Goal: Task Accomplishment & Management: Complete application form

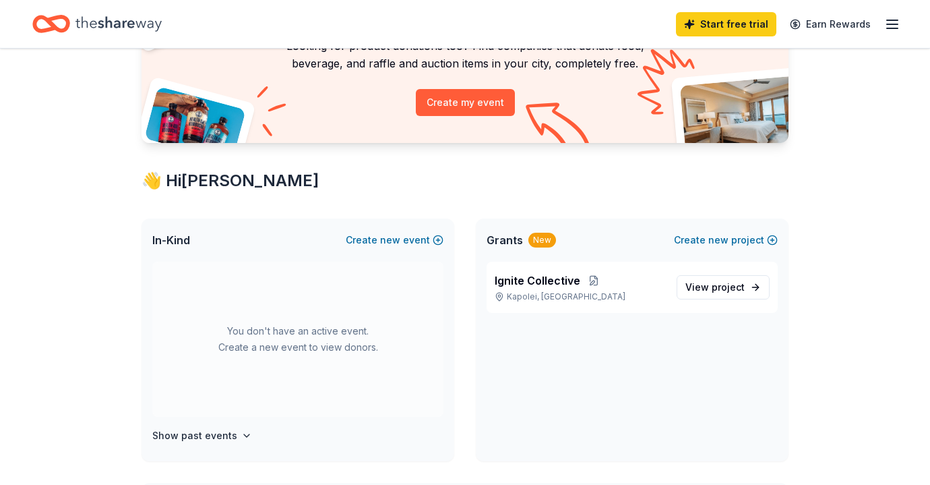
scroll to position [130, 0]
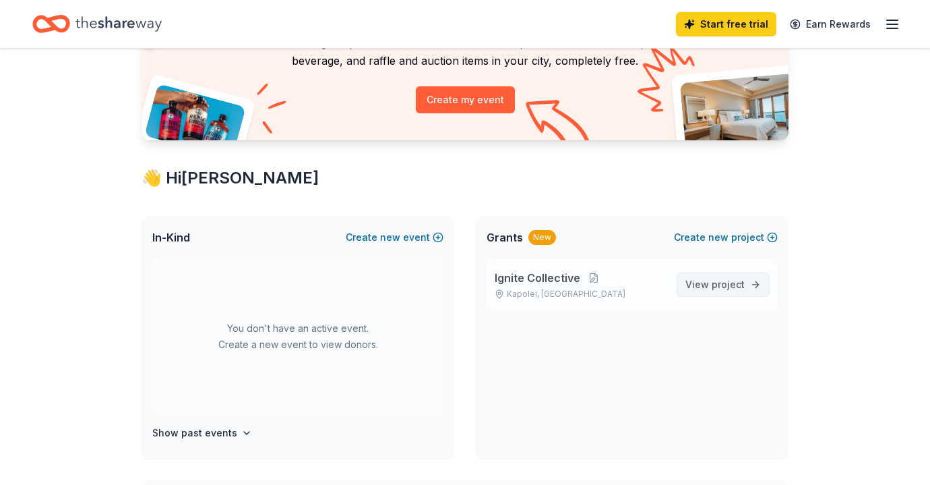
click at [712, 288] on span "View project" at bounding box center [714, 284] width 59 height 16
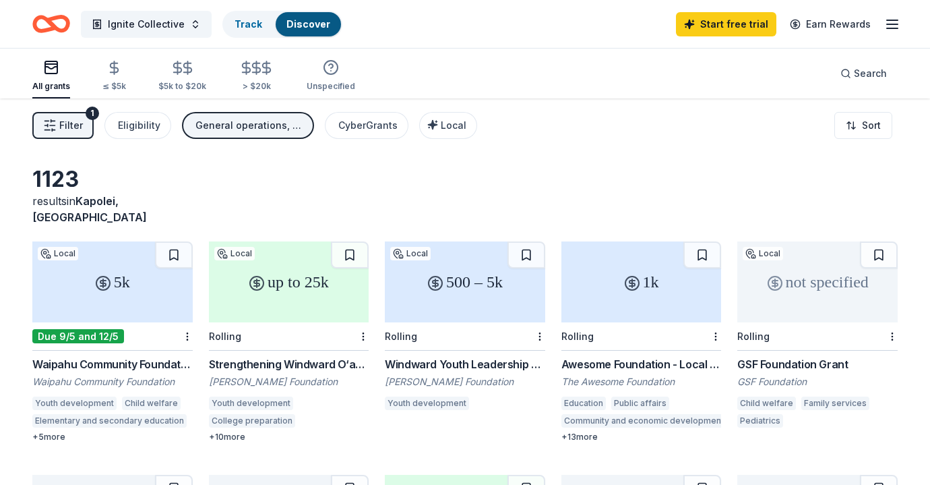
click at [442, 279] on div "500 – 5k" at bounding box center [465, 281] width 160 height 81
click at [245, 16] on div "Track" at bounding box center [248, 24] width 49 height 24
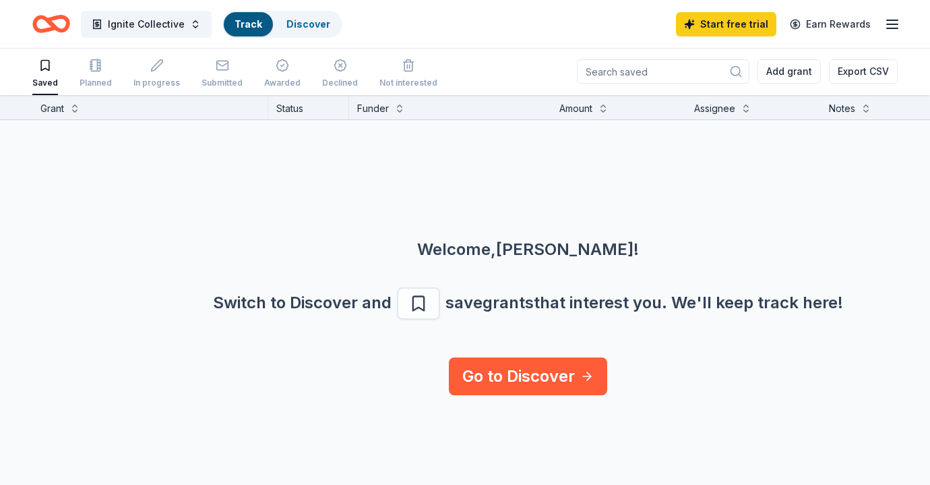
click at [59, 20] on icon "Home" at bounding box center [51, 24] width 38 height 32
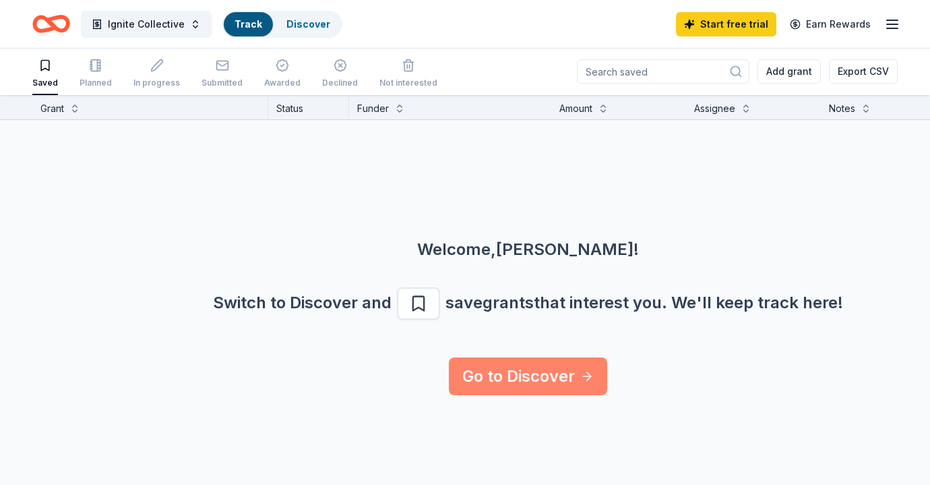
click at [532, 384] on link "Go to Discover" at bounding box center [528, 376] width 158 height 38
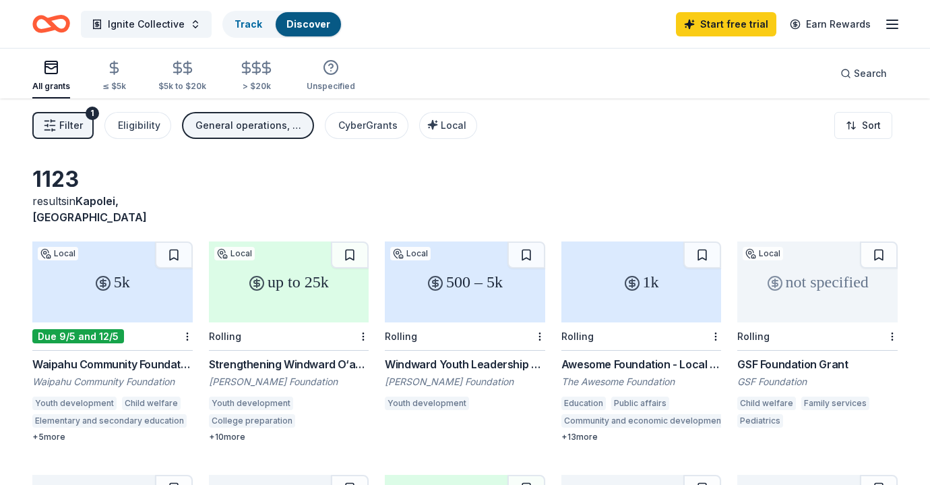
click at [890, 26] on icon "button" at bounding box center [892, 24] width 16 height 16
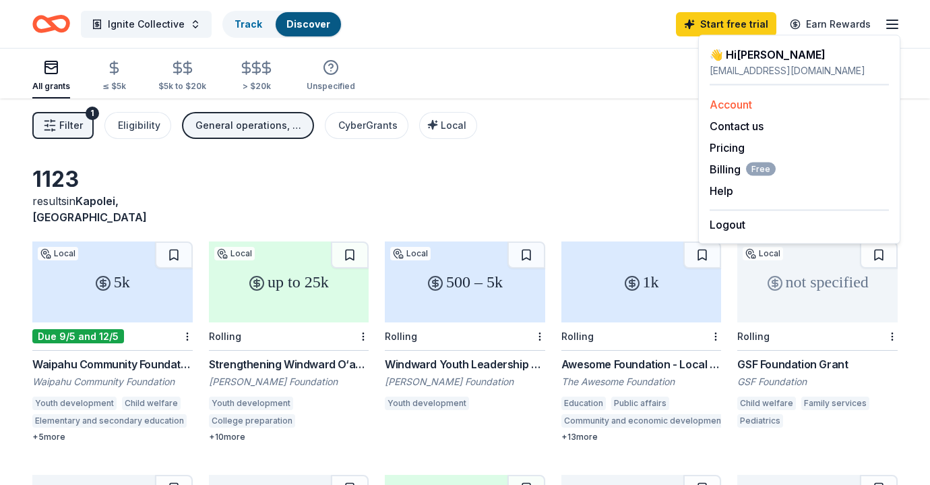
click at [723, 108] on link "Account" at bounding box center [731, 104] width 42 height 13
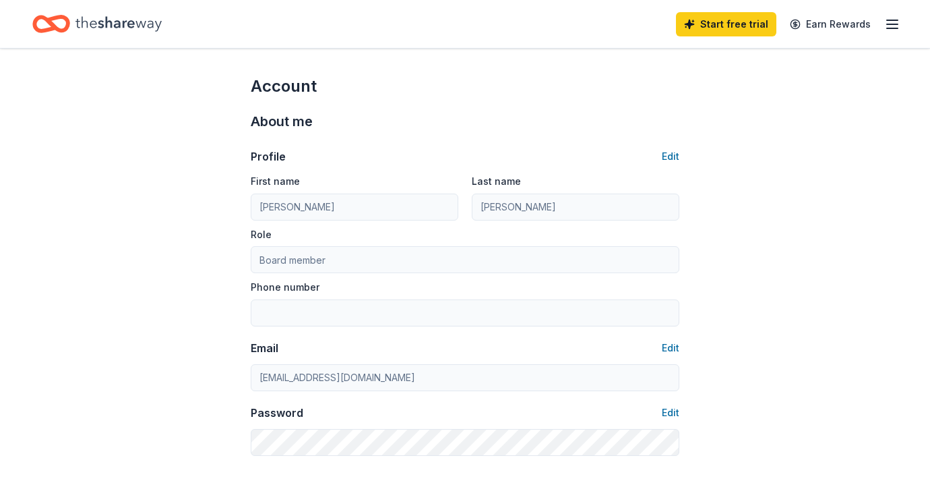
click at [52, 28] on icon "Home" at bounding box center [44, 23] width 21 height 13
click at [82, 30] on icon "Home" at bounding box center [118, 24] width 86 height 28
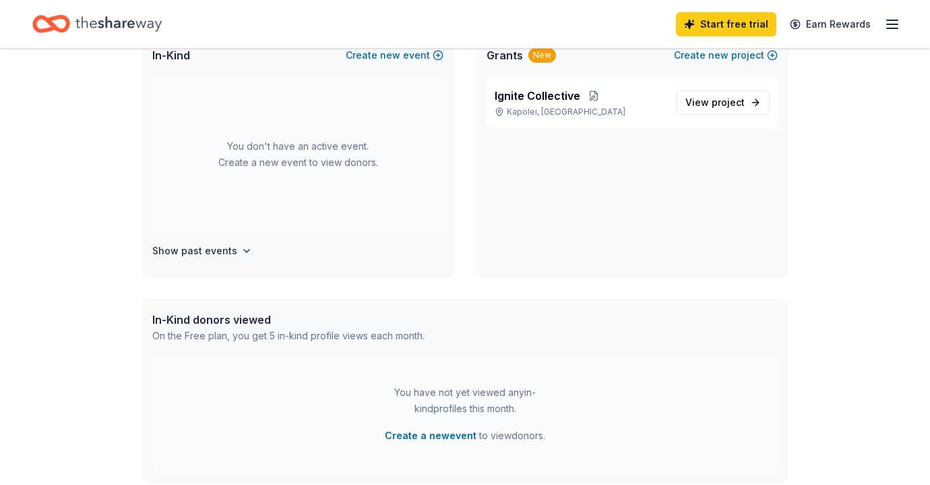
scroll to position [270, 0]
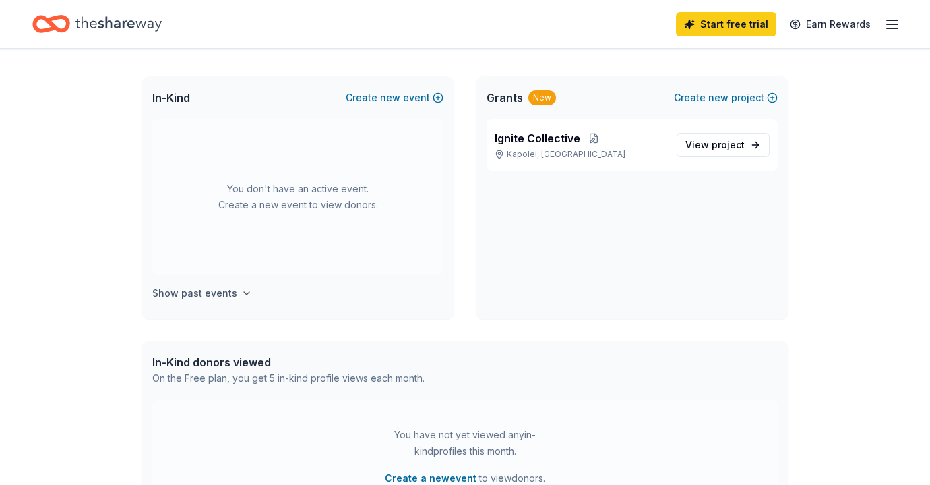
click at [204, 299] on h4 "Show past events" at bounding box center [194, 293] width 85 height 16
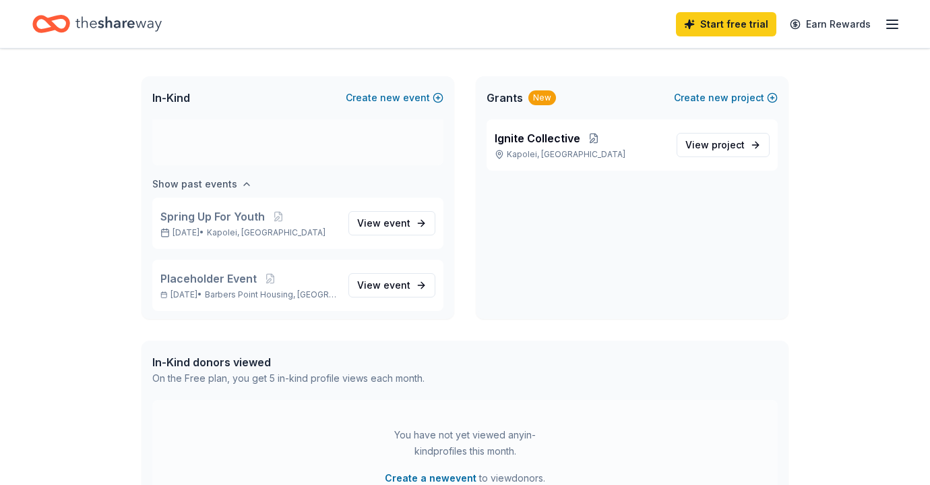
scroll to position [112, 0]
click at [310, 135] on div "You don't have an active event. Create a new event to view donors." at bounding box center [297, 84] width 291 height 155
click at [363, 144] on div "You don't have an active event. Create a new event to view donors." at bounding box center [297, 84] width 291 height 155
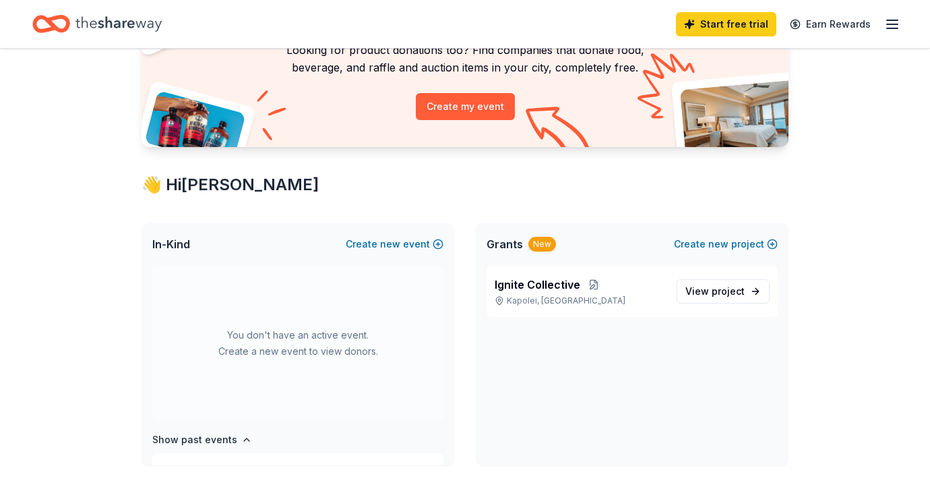
scroll to position [124, 0]
click at [371, 243] on button "Create new event" at bounding box center [395, 243] width 98 height 16
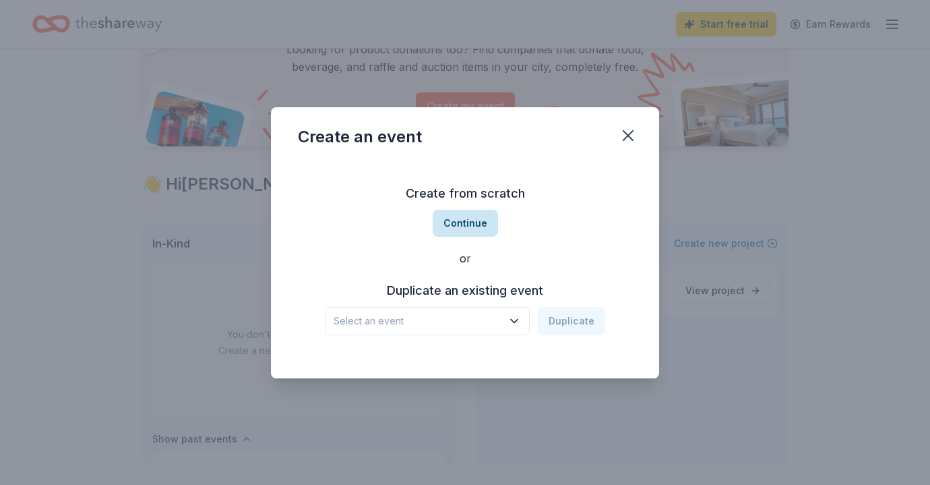
click at [456, 228] on button "Continue" at bounding box center [465, 223] width 65 height 27
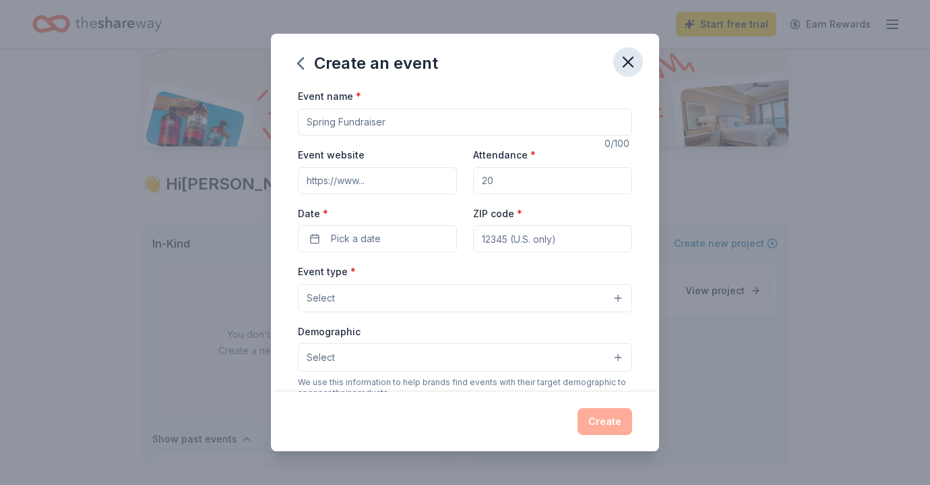
click at [623, 65] on icon "button" at bounding box center [628, 62] width 19 height 19
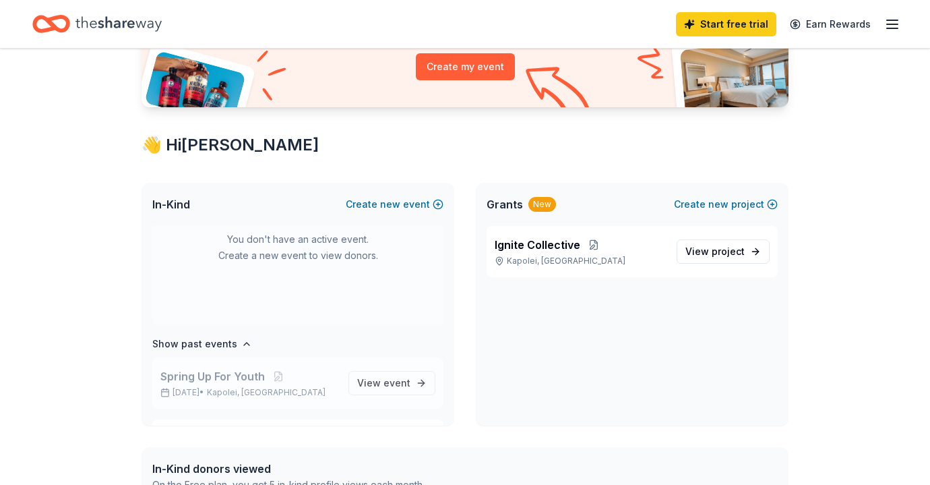
scroll to position [38, 0]
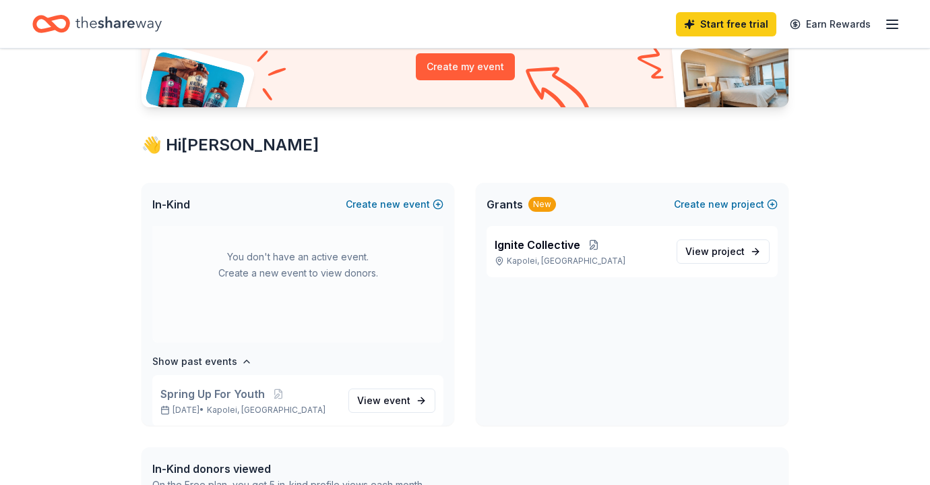
click at [179, 206] on span "In-Kind" at bounding box center [171, 204] width 38 height 16
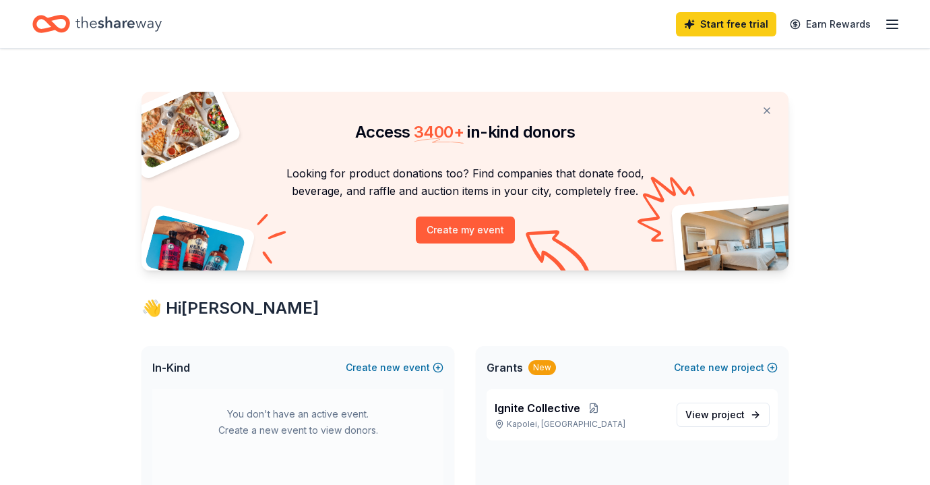
scroll to position [46, 0]
click at [385, 364] on span "new" at bounding box center [390, 367] width 20 height 16
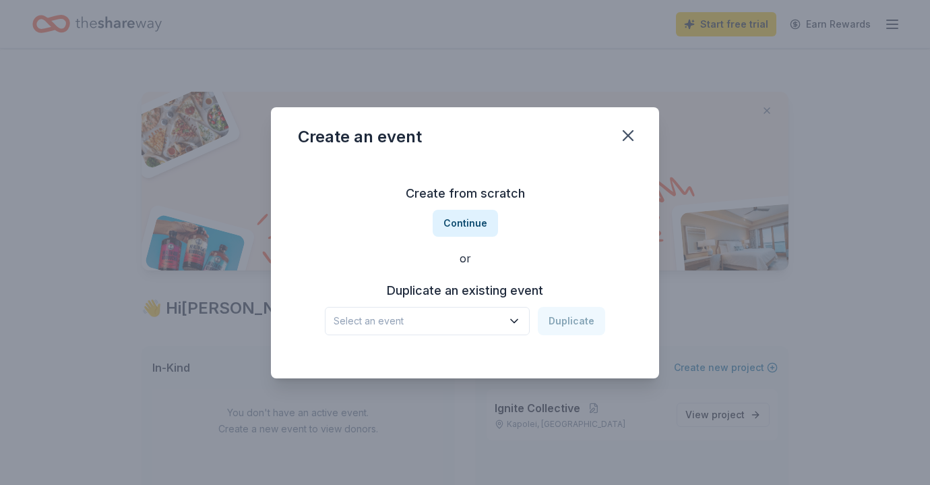
click at [470, 321] on span "Select an event" at bounding box center [418, 321] width 169 height 16
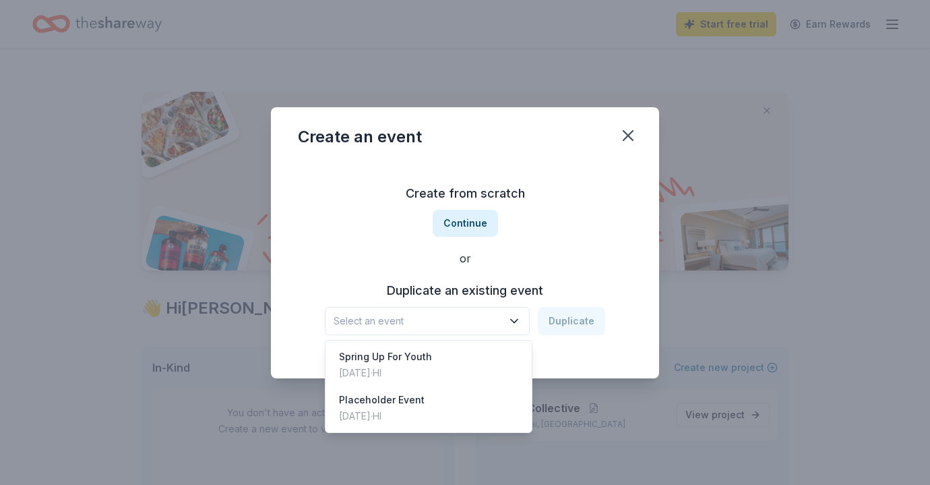
click at [460, 217] on div "Create from scratch Continue or Duplicate an existing event Select an event Dup…" at bounding box center [465, 258] width 334 height 195
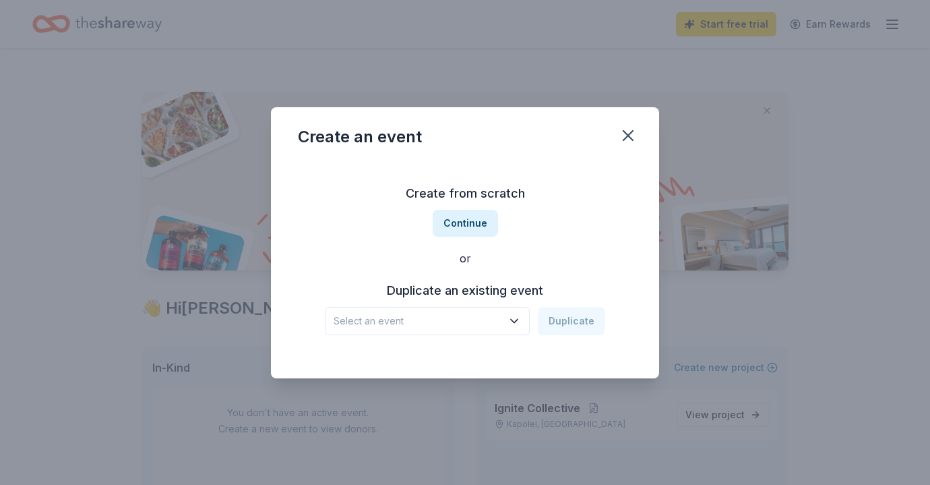
click at [460, 217] on button "Continue" at bounding box center [465, 223] width 65 height 27
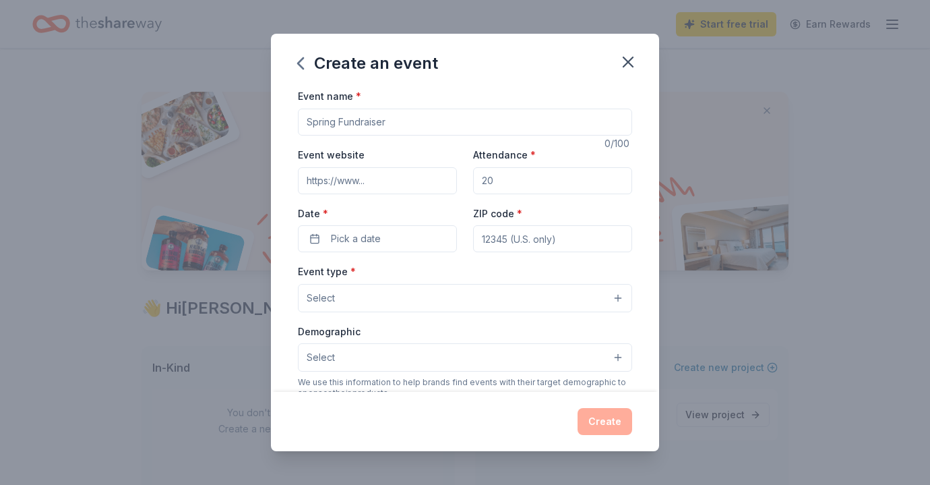
click at [402, 124] on input "Event name *" at bounding box center [465, 122] width 334 height 27
type input "Generations"
click at [495, 180] on input "Attendance *" at bounding box center [552, 180] width 159 height 27
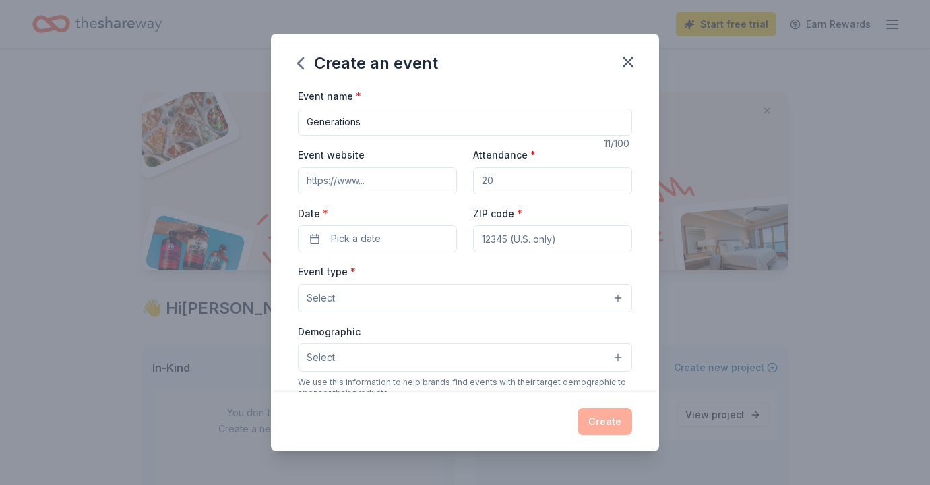
click at [495, 180] on input "Attendance *" at bounding box center [552, 180] width 159 height 27
type input "80"
click at [415, 238] on button "Pick a date" at bounding box center [377, 238] width 159 height 27
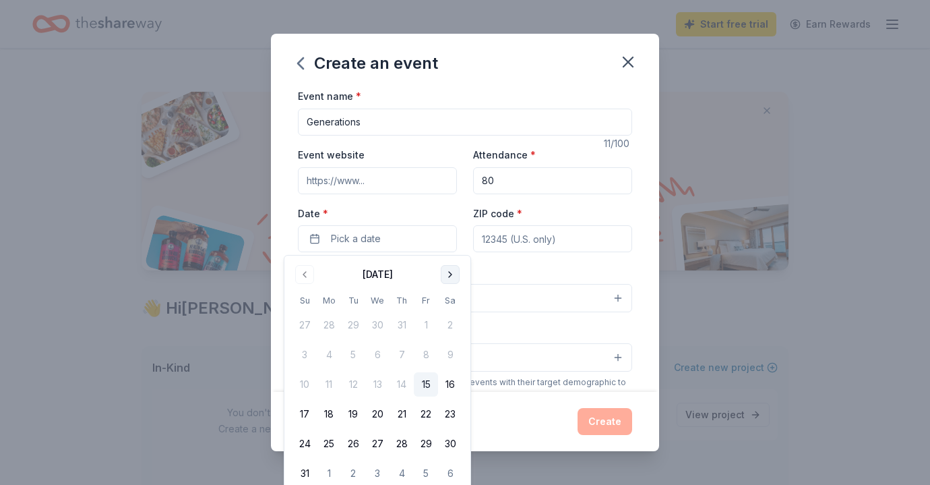
click at [447, 271] on button "Go to next month" at bounding box center [450, 274] width 19 height 19
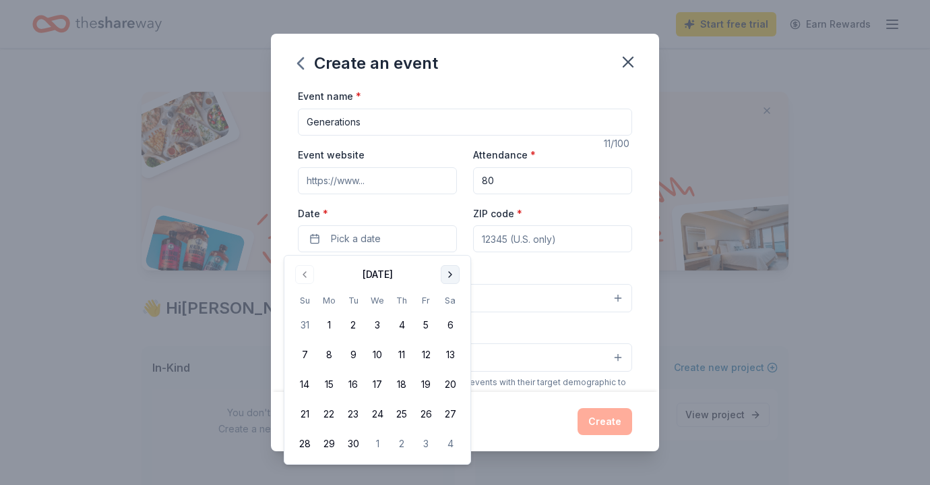
click at [447, 273] on button "Go to next month" at bounding box center [450, 274] width 19 height 19
click at [450, 325] on button "4" at bounding box center [450, 325] width 24 height 24
click at [638, 258] on div "Event name * Generations 11 /100 Event website Attendance * 80 Date * 10/04/202…" at bounding box center [465, 239] width 388 height 303
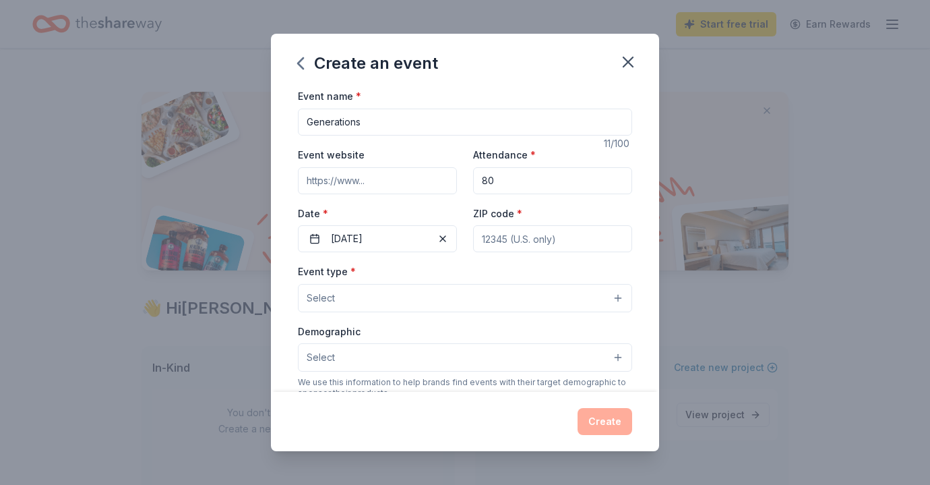
click at [528, 290] on button "Select" at bounding box center [465, 298] width 334 height 28
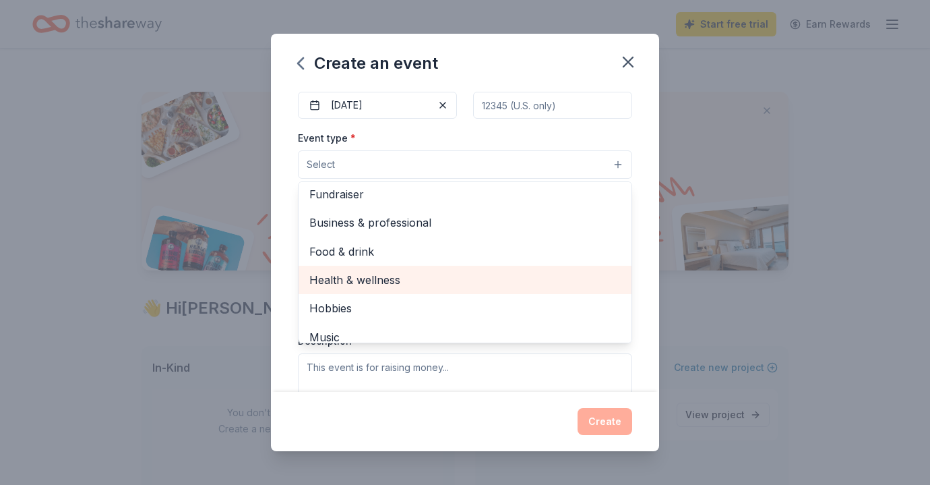
scroll to position [0, 0]
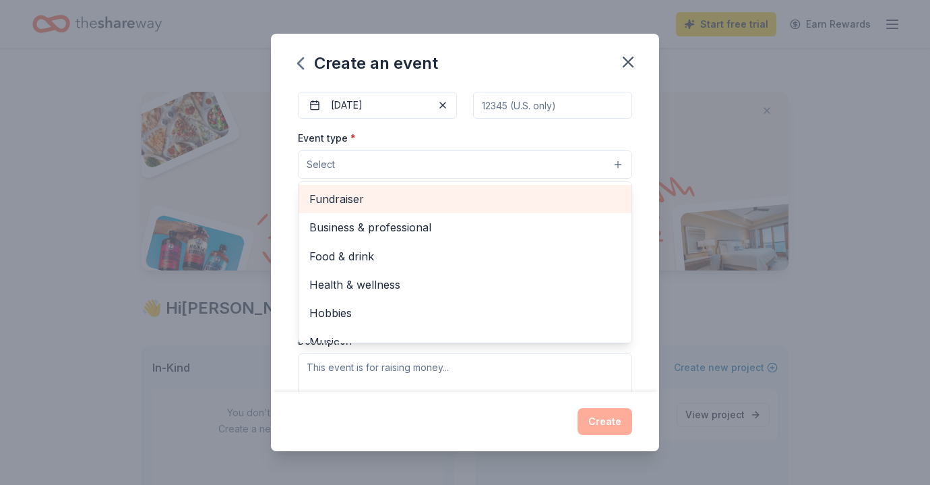
click at [483, 198] on span "Fundraiser" at bounding box center [464, 199] width 311 height 18
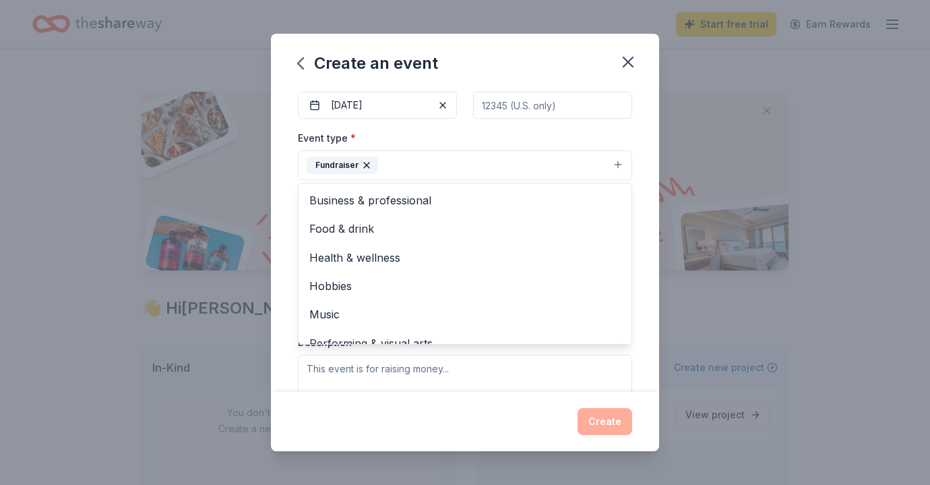
click at [522, 430] on div "Create an event Event name * Generations 11 /100 Event website Attendance * 80 …" at bounding box center [465, 242] width 388 height 417
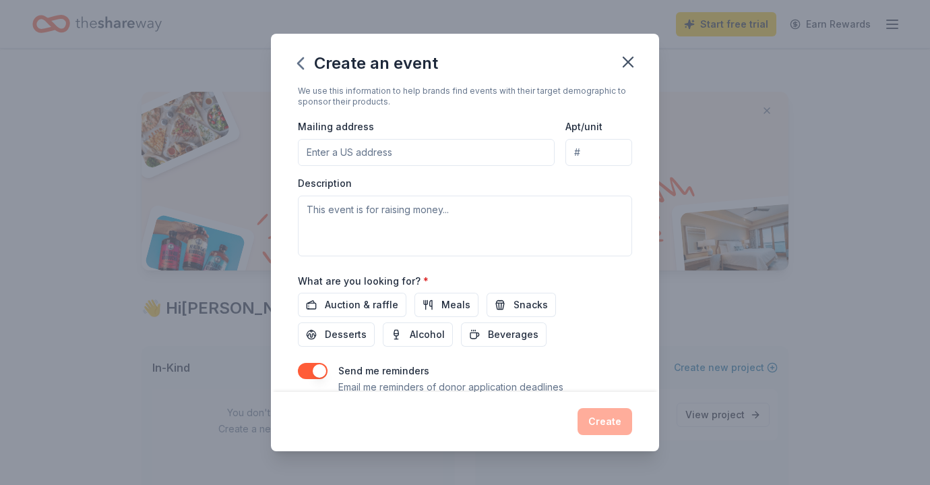
scroll to position [342, 0]
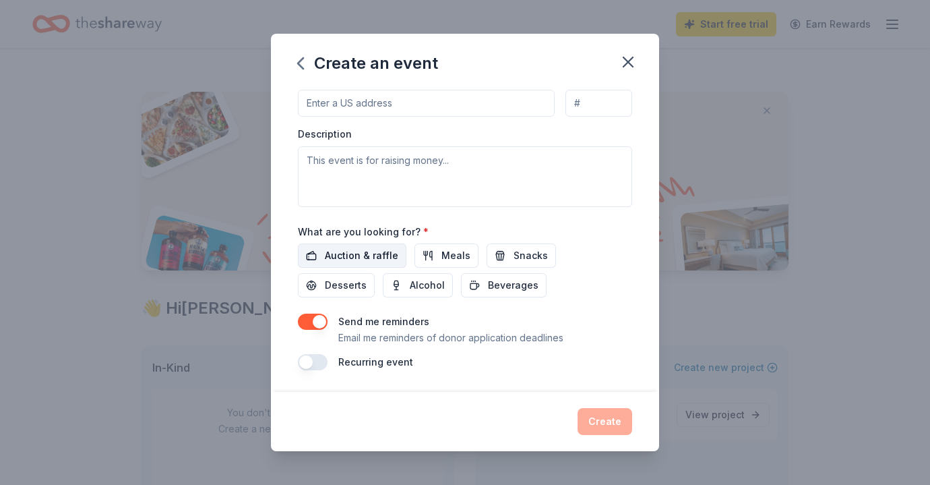
click at [348, 251] on span "Auction & raffle" at bounding box center [361, 255] width 73 height 16
click at [422, 252] on button "Meals" at bounding box center [447, 255] width 64 height 24
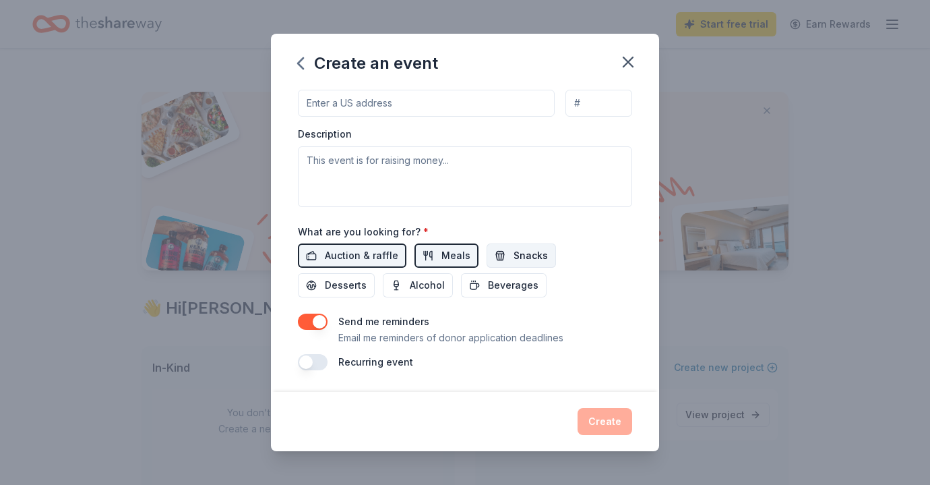
click at [505, 255] on button "Snacks" at bounding box center [521, 255] width 69 height 24
click at [367, 277] on span "Desserts" at bounding box center [346, 285] width 42 height 16
click at [488, 280] on span "Beverages" at bounding box center [513, 285] width 51 height 16
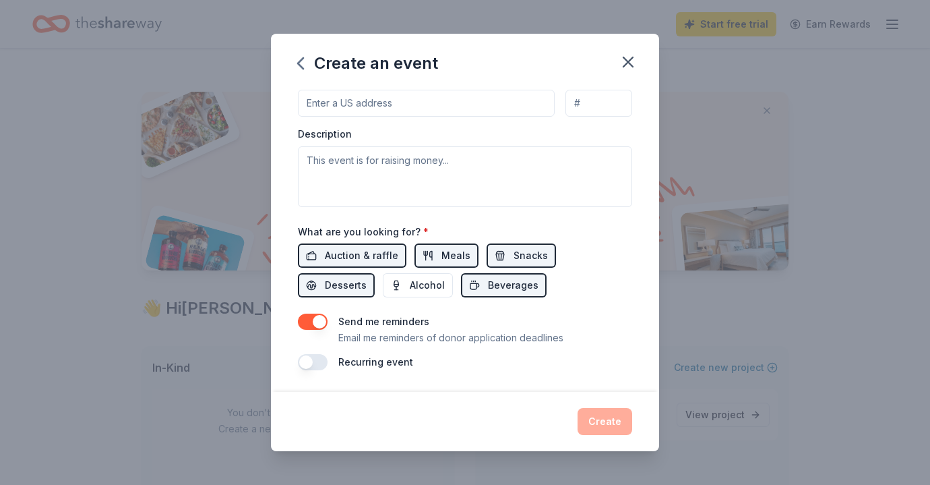
click at [301, 318] on button "button" at bounding box center [313, 321] width 30 height 16
click at [318, 324] on button "button" at bounding box center [313, 321] width 30 height 16
click at [309, 324] on button "button" at bounding box center [313, 321] width 30 height 16
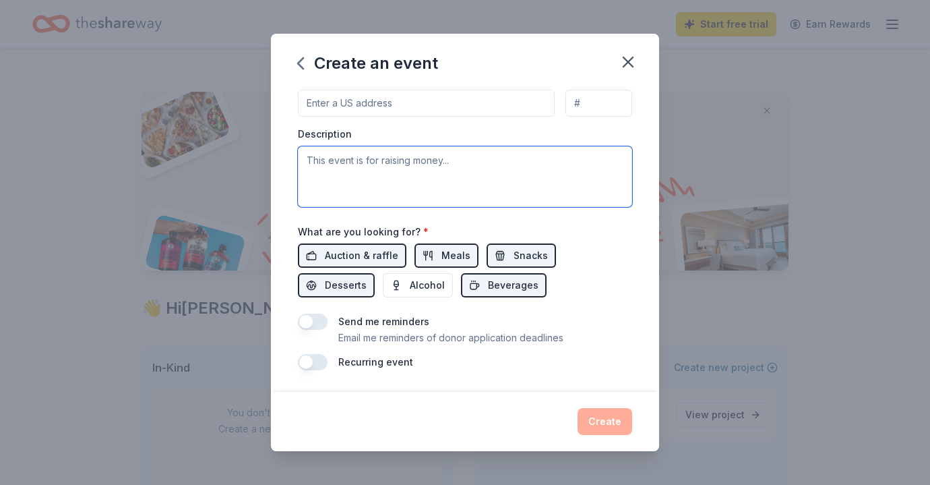
click at [396, 180] on textarea at bounding box center [465, 176] width 334 height 61
type textarea "R"
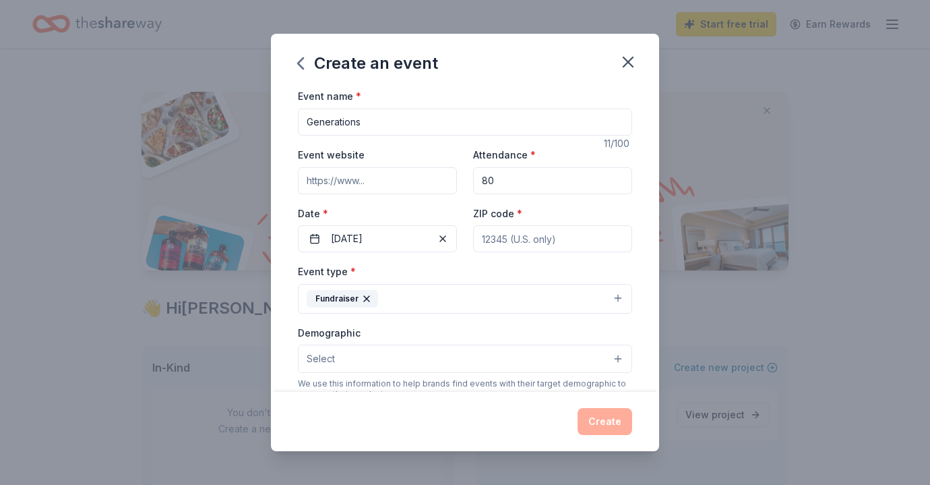
type textarea "Event to serve the elderly community"
click at [398, 121] on input "Generations" at bounding box center [465, 122] width 334 height 27
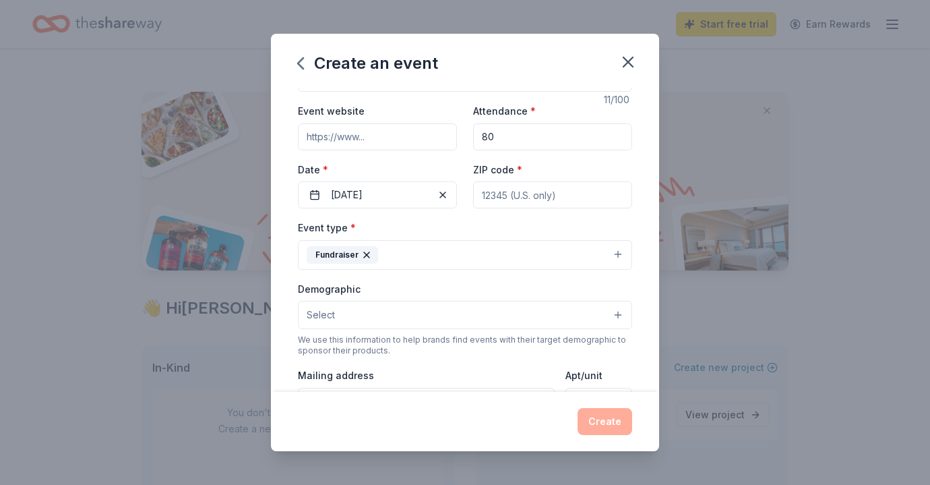
scroll to position [67, 0]
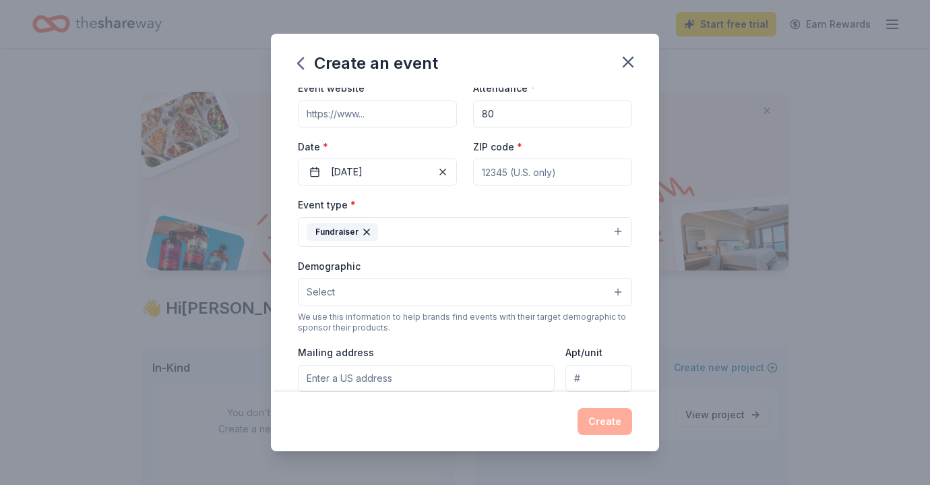
click at [499, 173] on input "ZIP code *" at bounding box center [552, 171] width 159 height 27
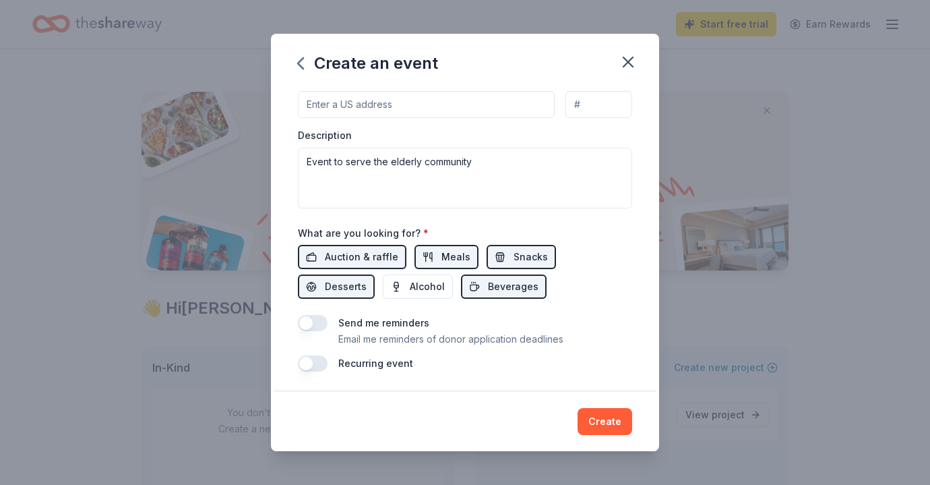
scroll to position [342, 0]
type input "96707"
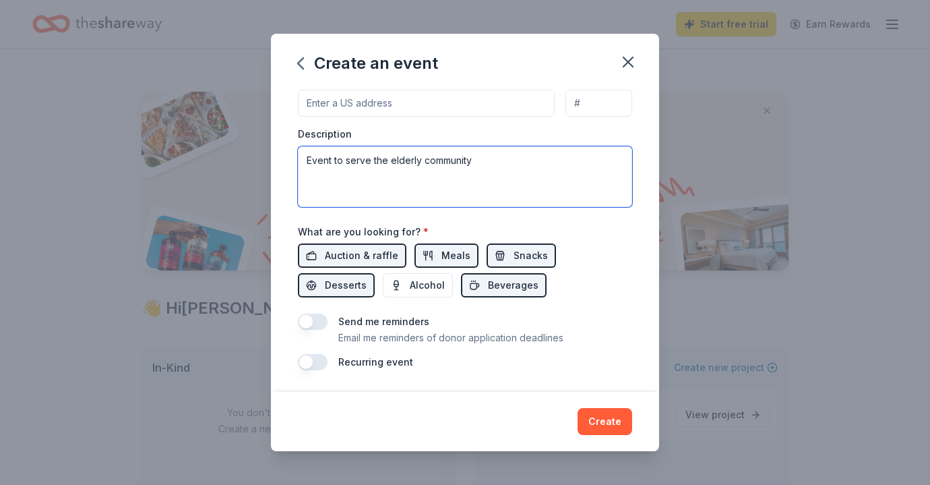
click at [410, 166] on textarea "Event to serve the elderly community" at bounding box center [465, 176] width 334 height 61
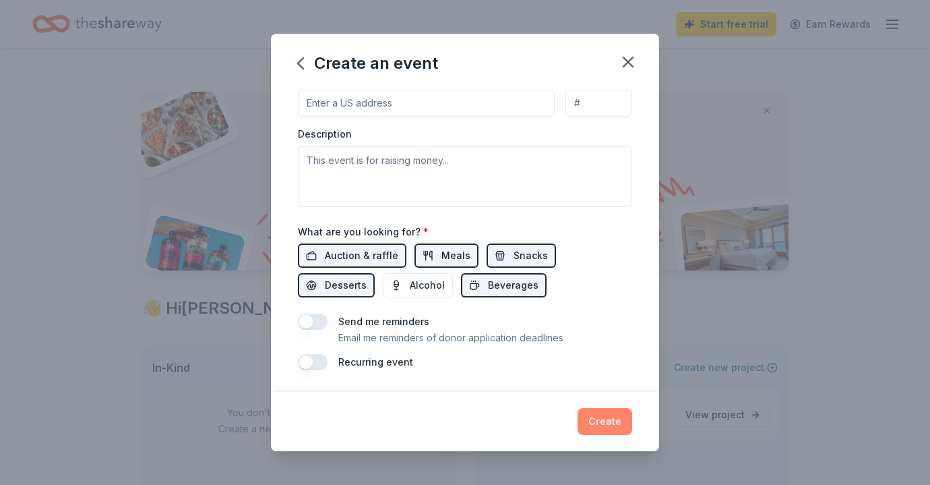
click at [597, 410] on button "Create" at bounding box center [605, 421] width 55 height 27
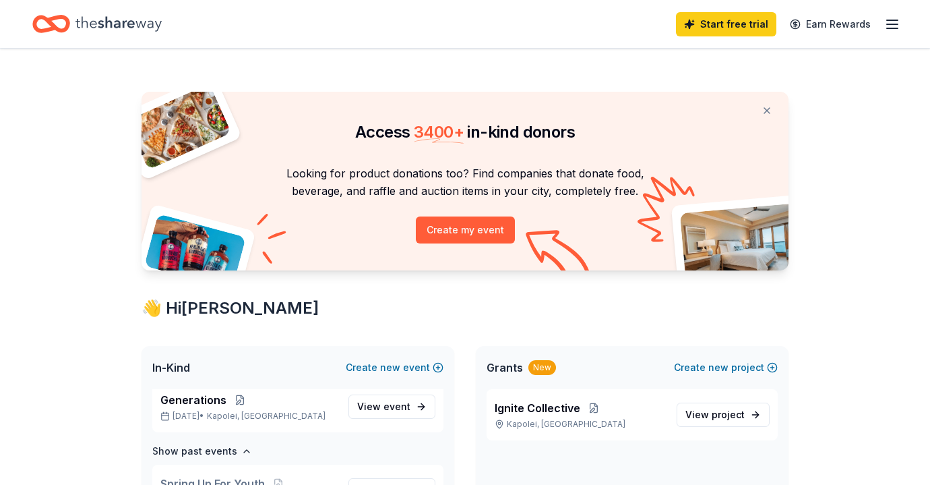
scroll to position [0, 0]
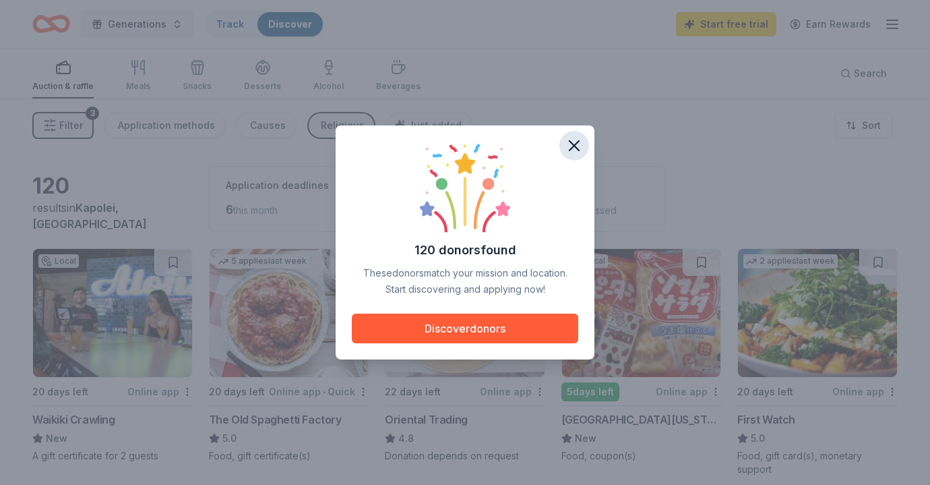
click at [574, 142] on icon "button" at bounding box center [574, 145] width 19 height 19
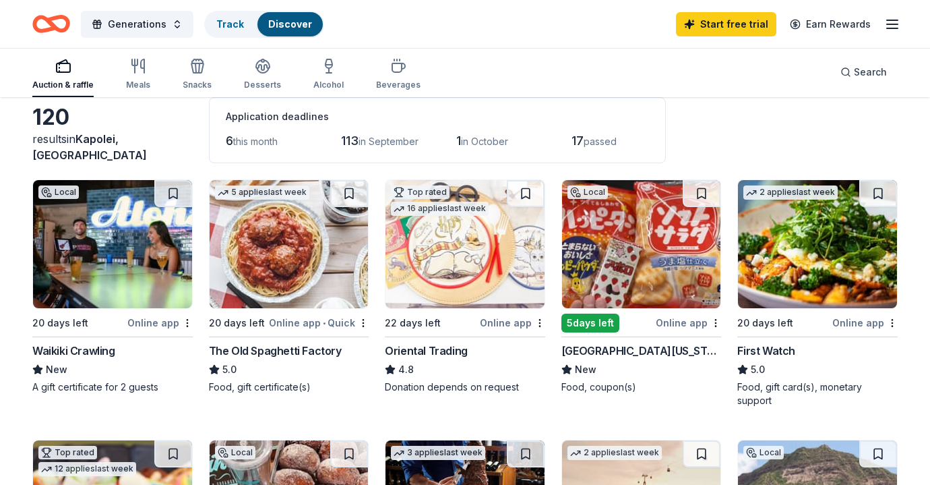
scroll to position [71, 0]
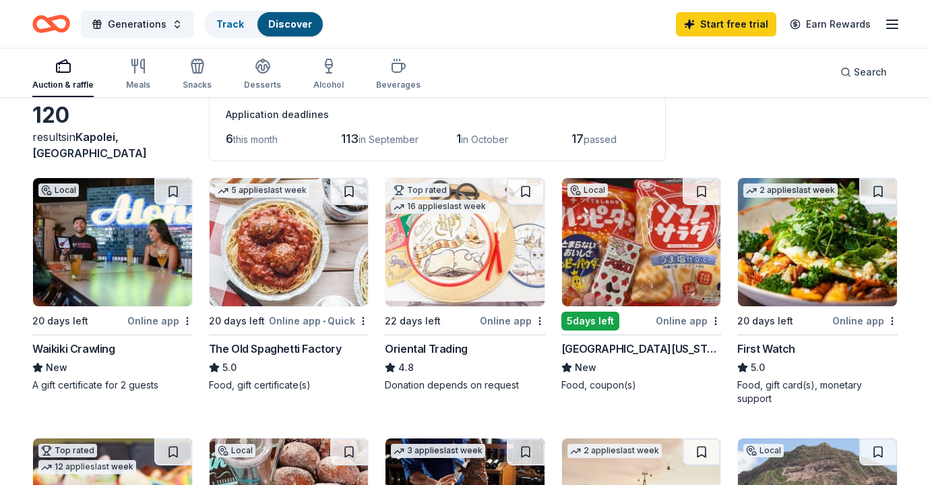
click at [448, 242] on img at bounding box center [465, 242] width 159 height 128
click at [262, 260] on img at bounding box center [289, 242] width 159 height 128
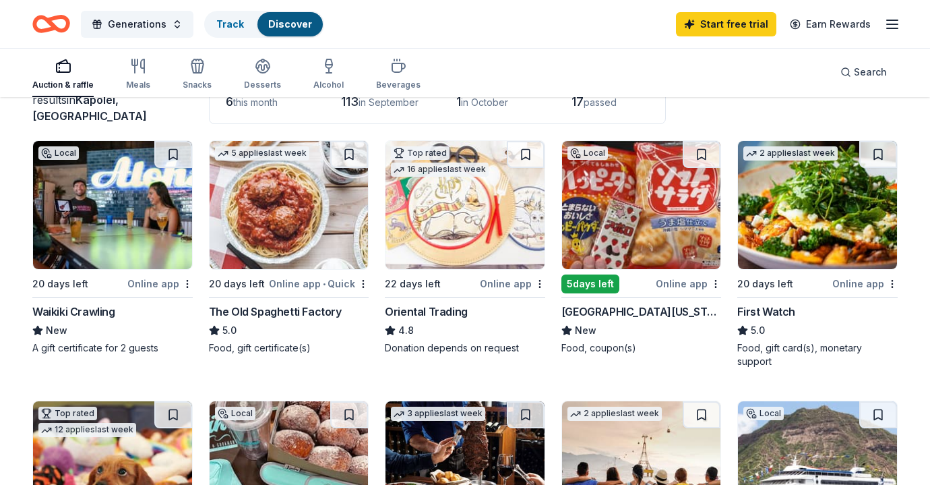
scroll to position [102, 0]
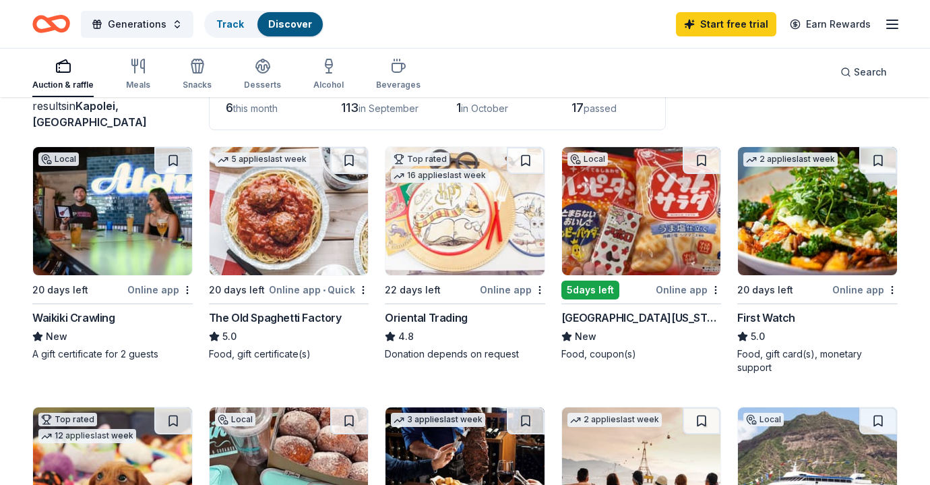
click at [628, 229] on img at bounding box center [641, 211] width 159 height 128
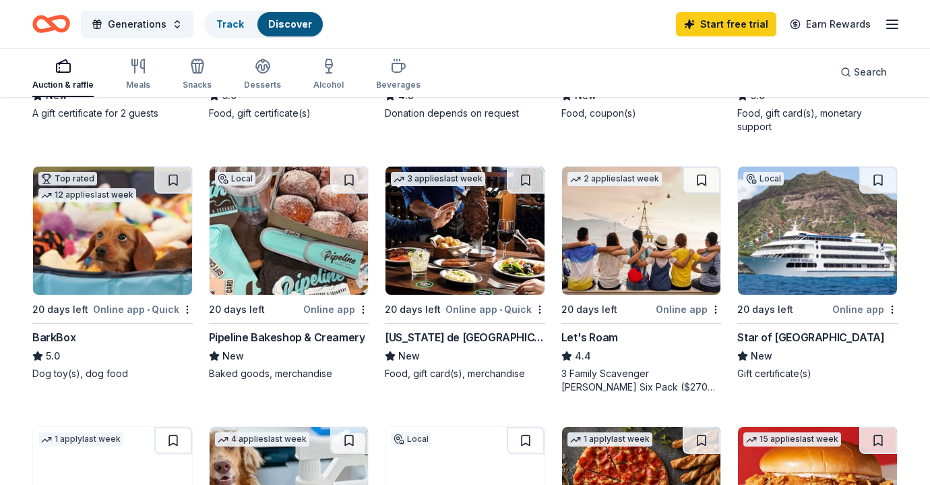
scroll to position [348, 0]
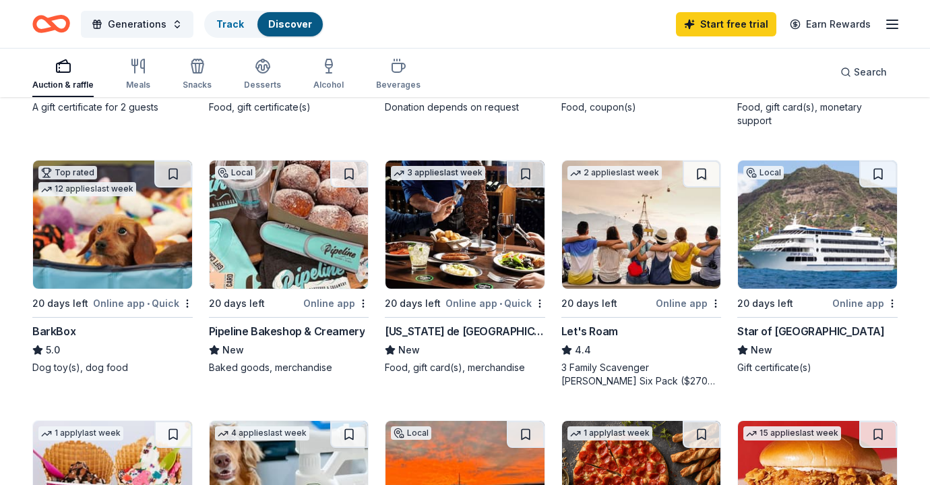
click at [268, 262] on img at bounding box center [289, 224] width 159 height 128
click at [471, 220] on img at bounding box center [465, 224] width 159 height 128
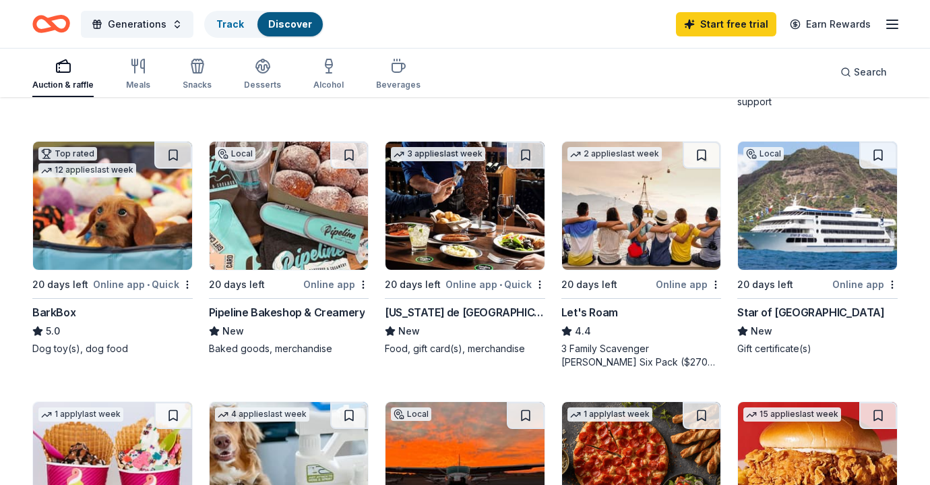
scroll to position [365, 0]
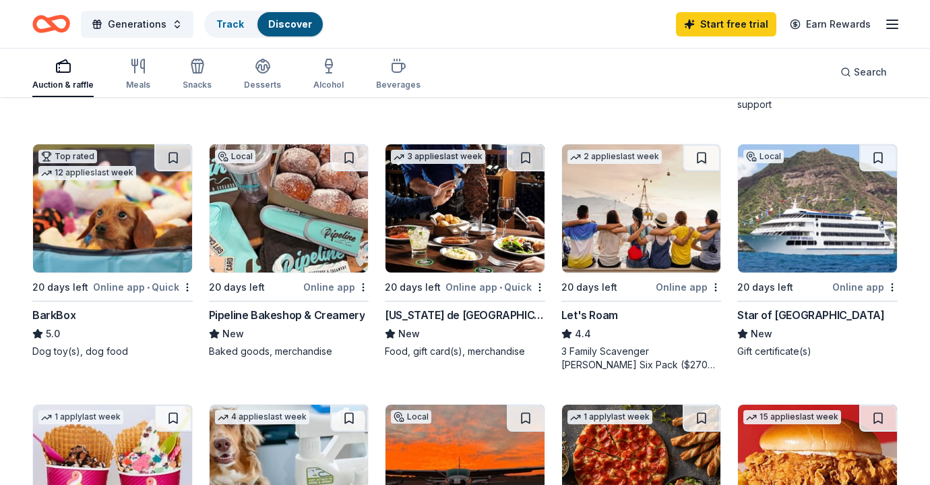
click at [824, 248] on img at bounding box center [817, 208] width 159 height 128
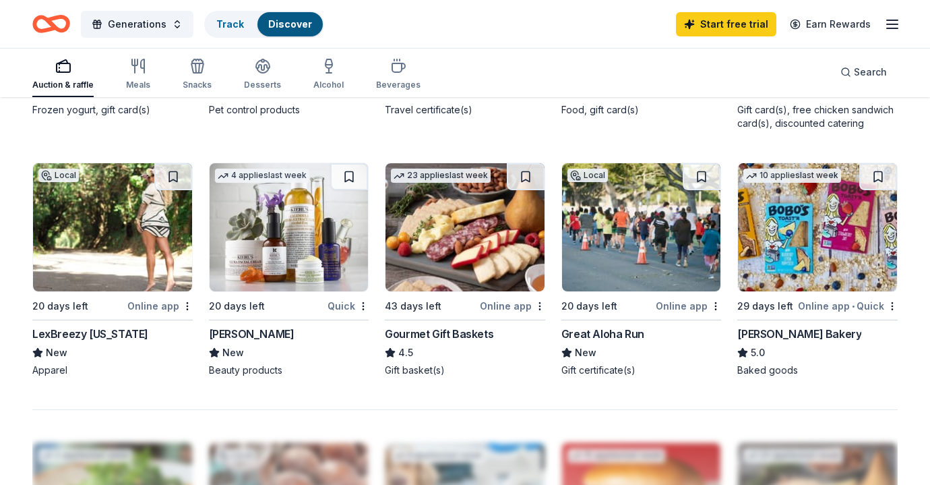
scroll to position [872, 0]
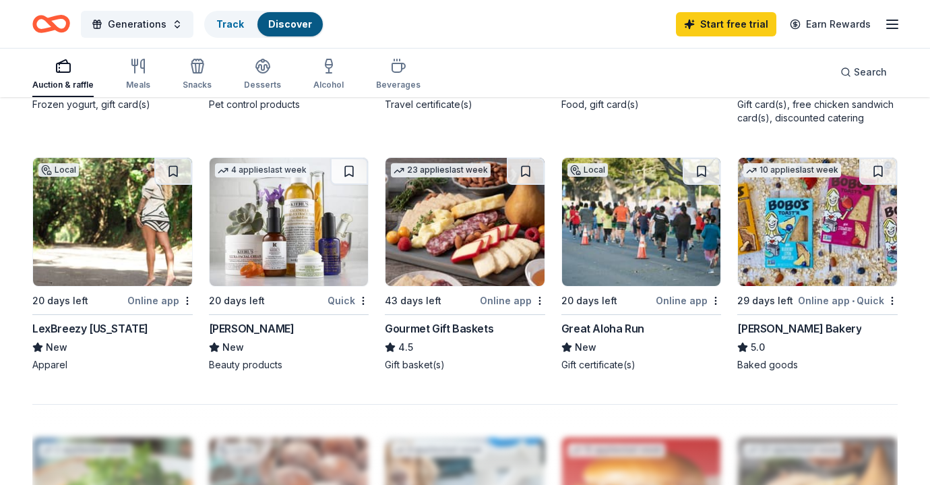
click at [98, 233] on img at bounding box center [112, 222] width 159 height 128
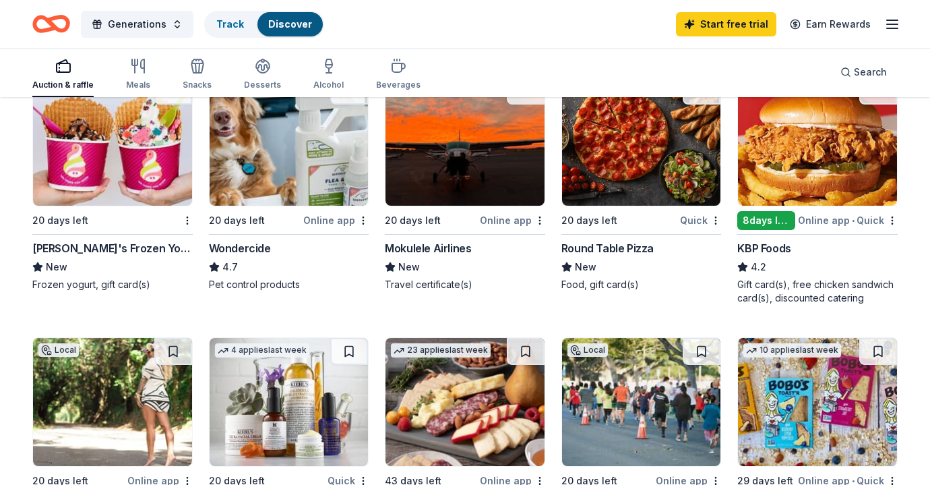
scroll to position [539, 0]
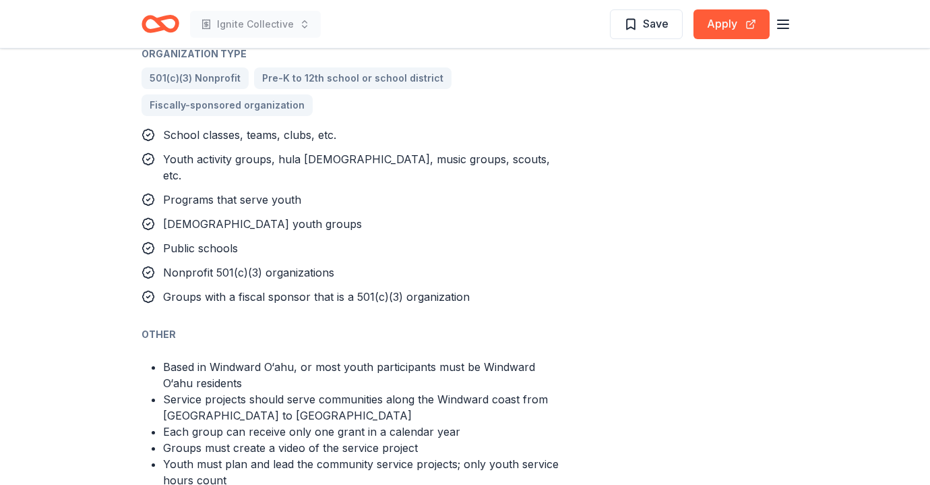
scroll to position [886, 0]
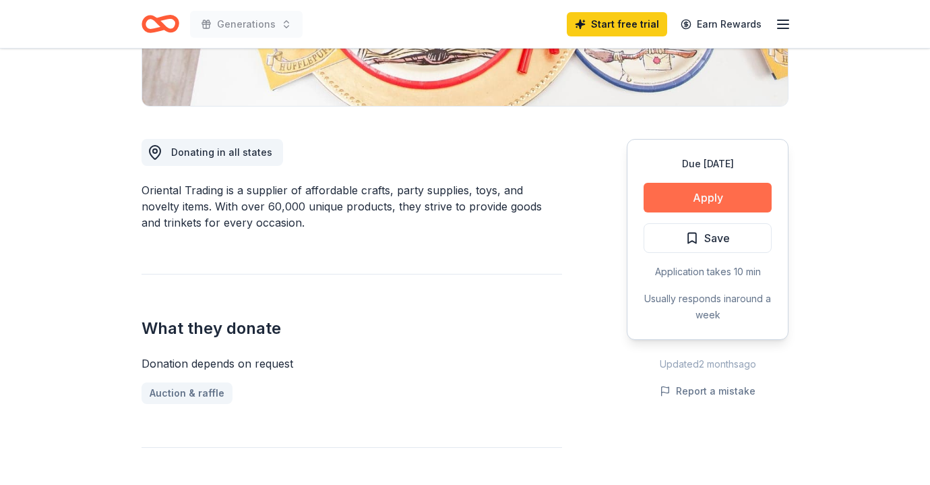
scroll to position [306, 0]
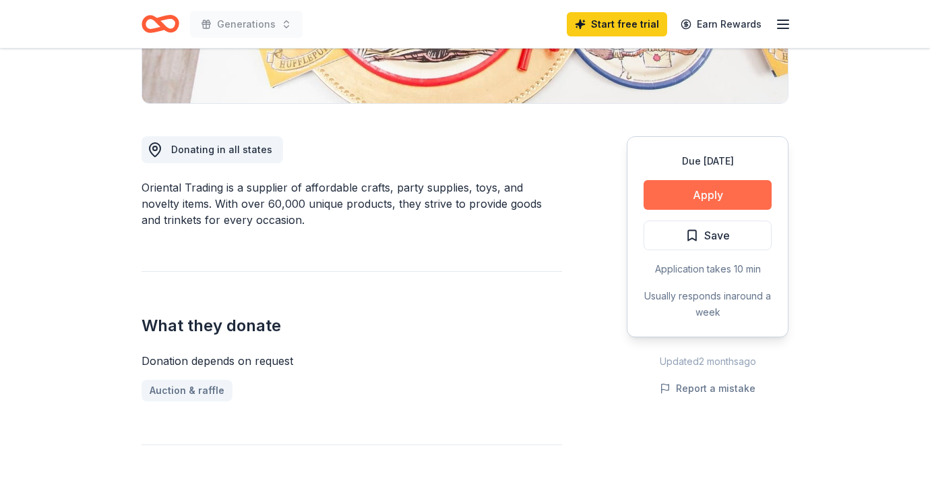
click at [723, 197] on button "Apply" at bounding box center [708, 195] width 128 height 30
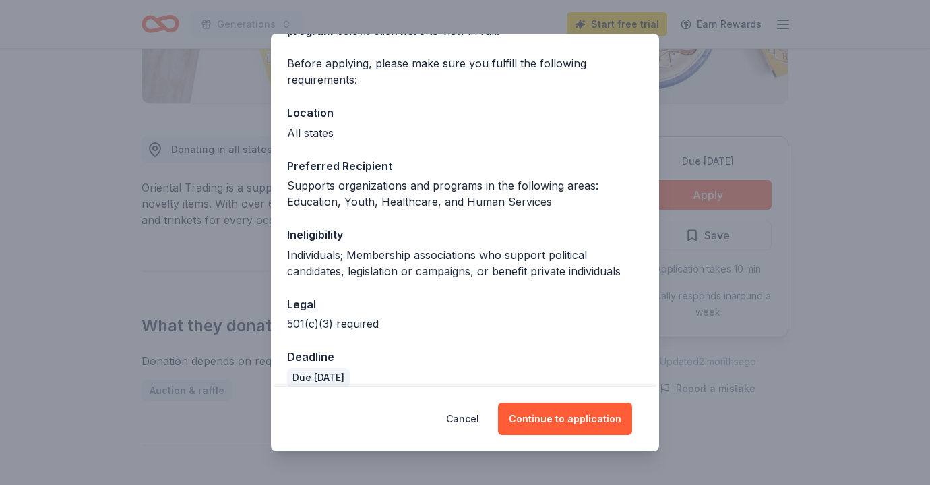
scroll to position [109, 0]
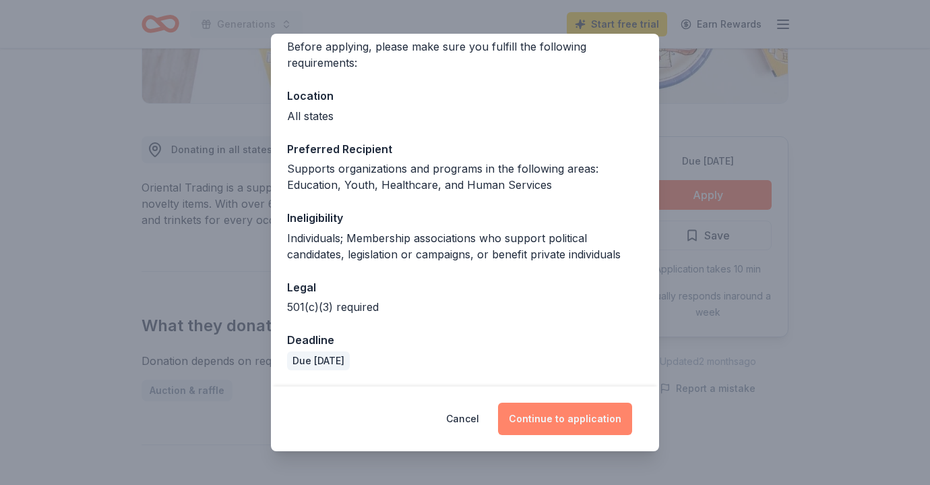
click at [563, 421] on button "Continue to application" at bounding box center [565, 418] width 134 height 32
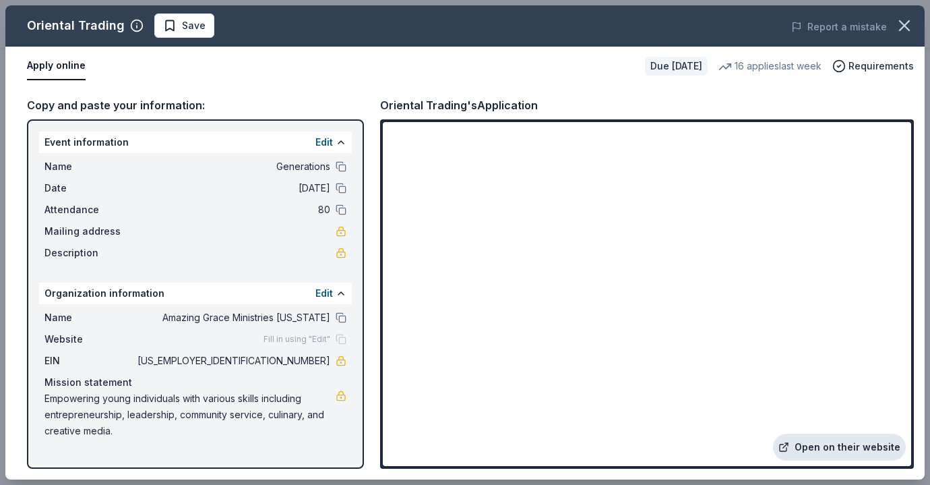
click at [840, 447] on link "Open on their website" at bounding box center [839, 446] width 133 height 27
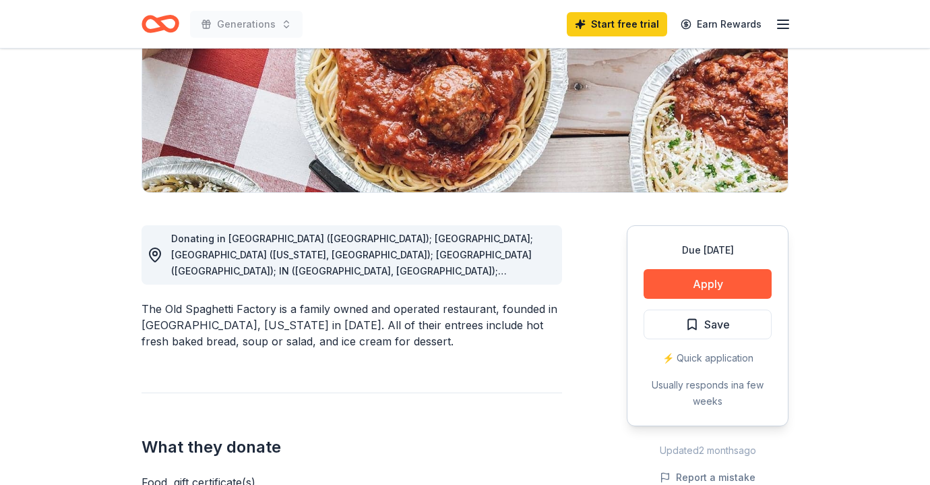
scroll to position [221, 0]
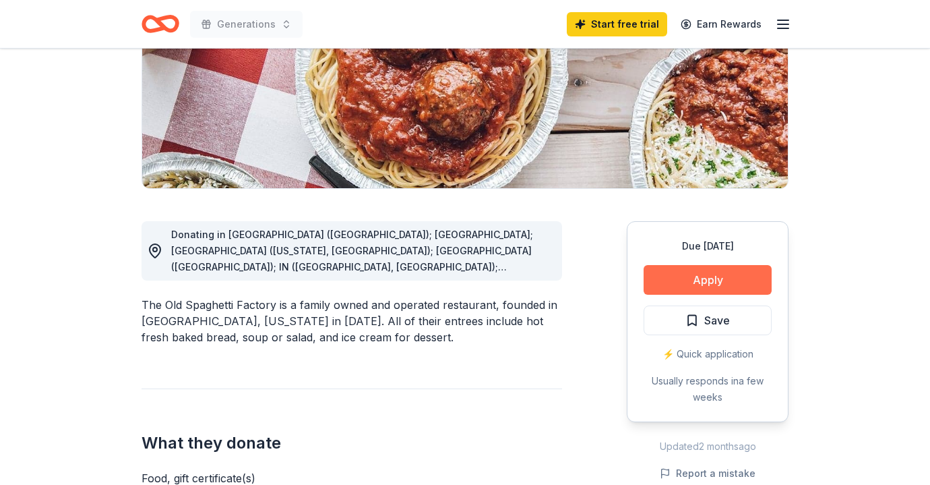
click at [708, 280] on button "Apply" at bounding box center [708, 280] width 128 height 30
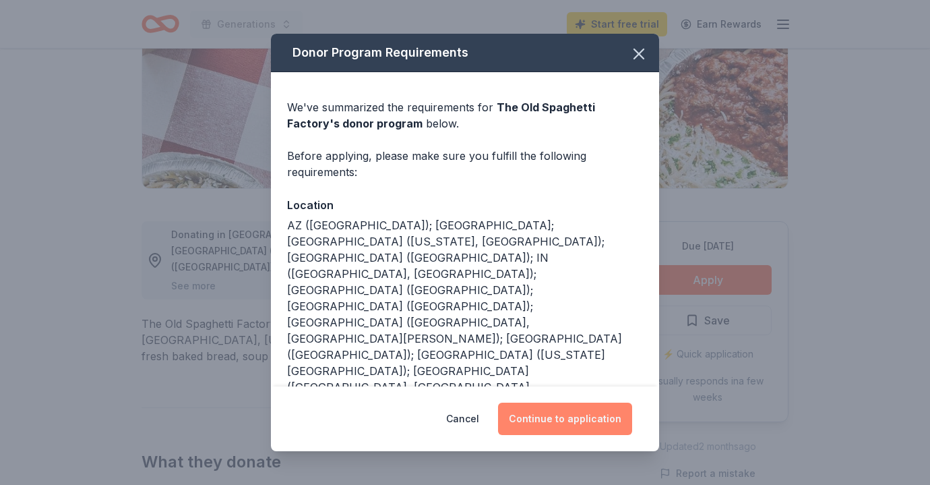
click at [584, 417] on button "Continue to application" at bounding box center [565, 418] width 134 height 32
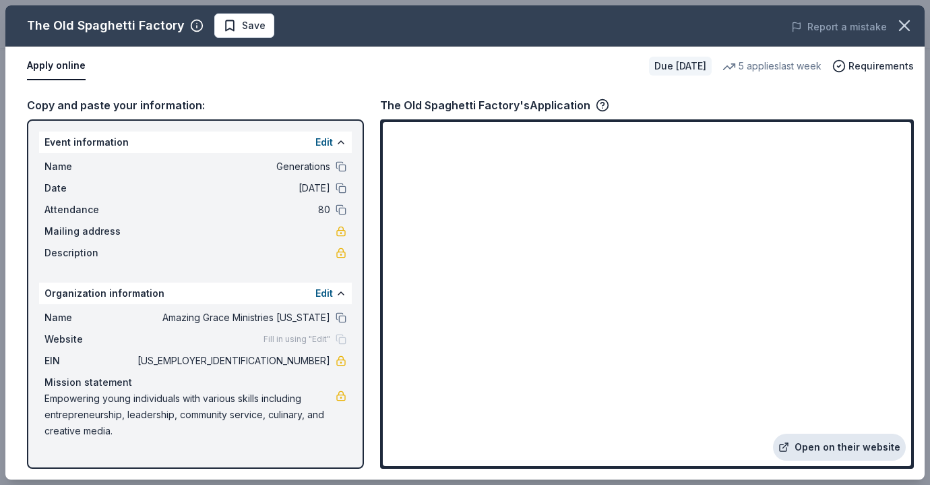
click at [865, 443] on link "Open on their website" at bounding box center [839, 446] width 133 height 27
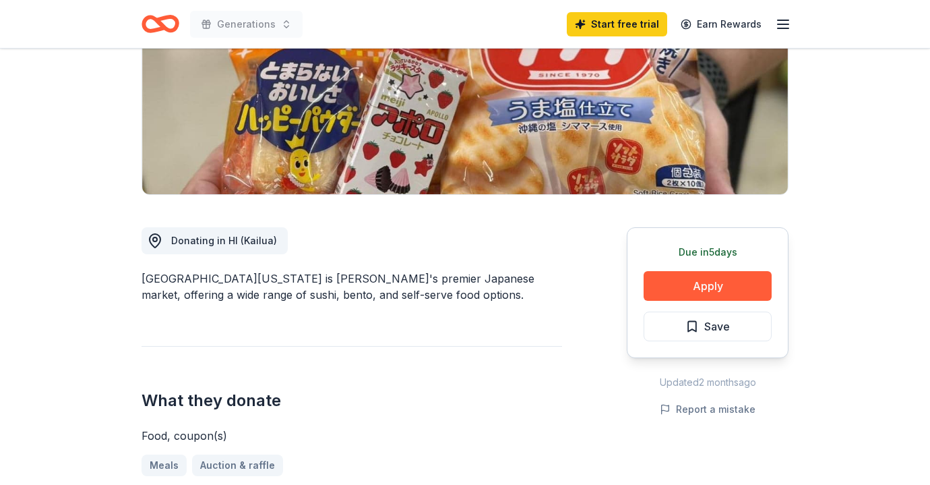
scroll to position [181, 0]
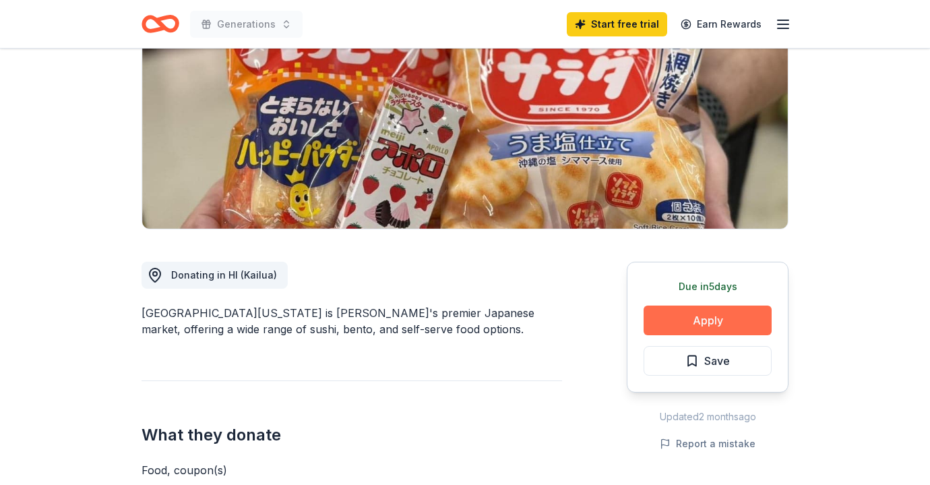
click at [728, 318] on button "Apply" at bounding box center [708, 320] width 128 height 30
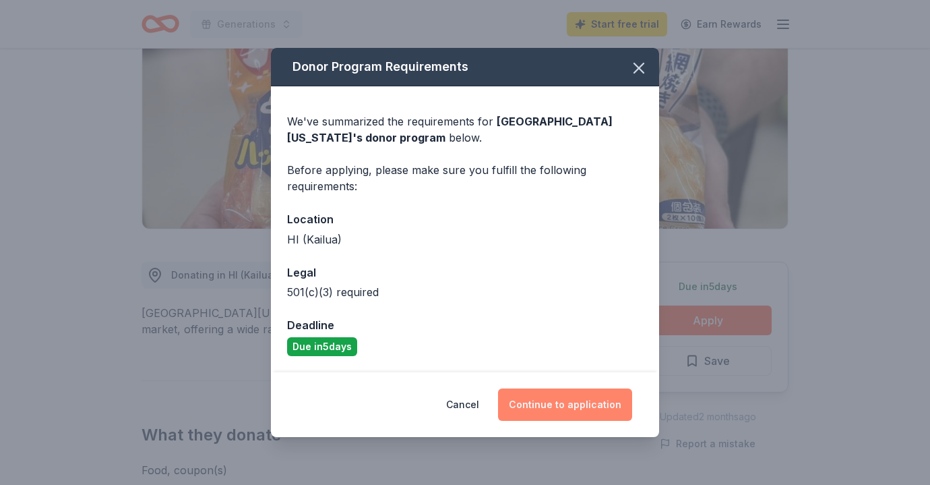
click at [563, 400] on button "Continue to application" at bounding box center [565, 404] width 134 height 32
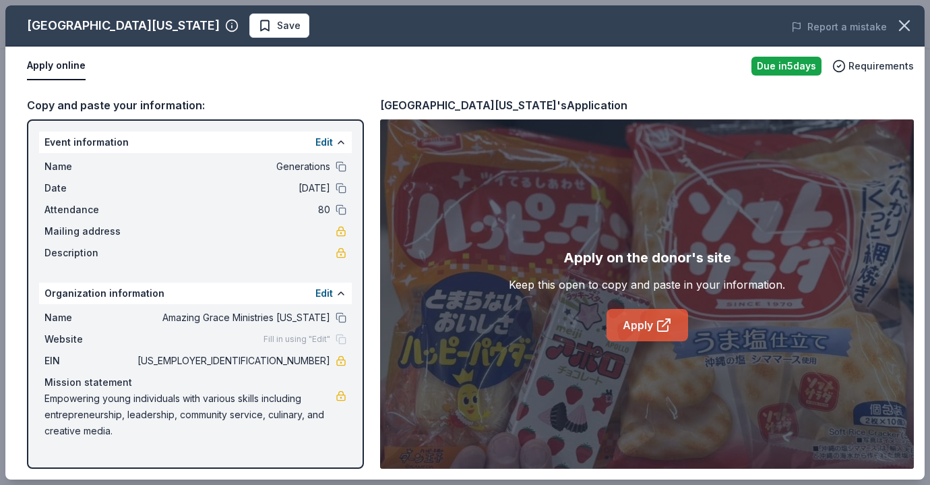
click at [650, 320] on link "Apply" at bounding box center [648, 325] width 82 height 32
click at [898, 27] on icon "button" at bounding box center [904, 25] width 19 height 19
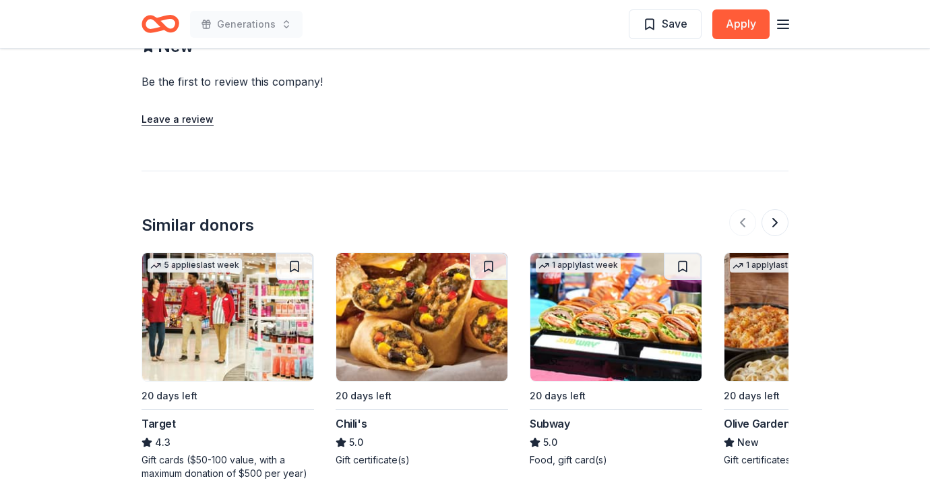
scroll to position [1135, 0]
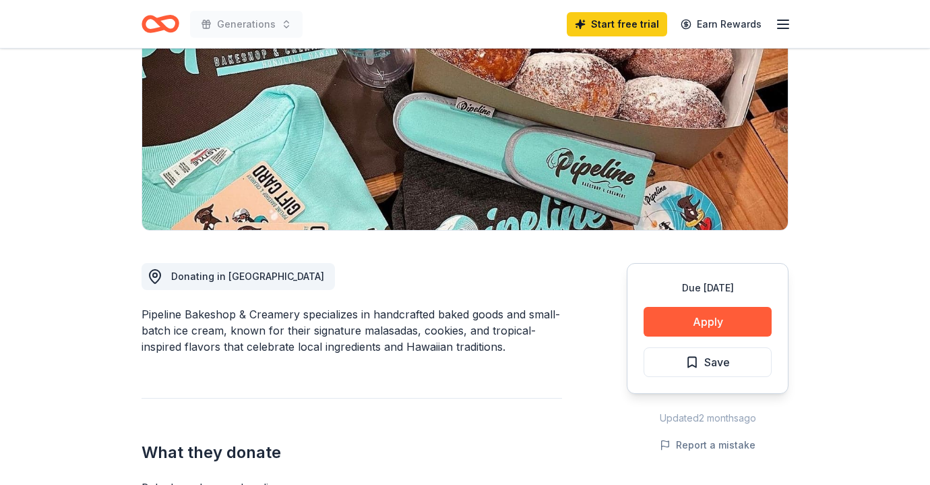
scroll to position [189, 0]
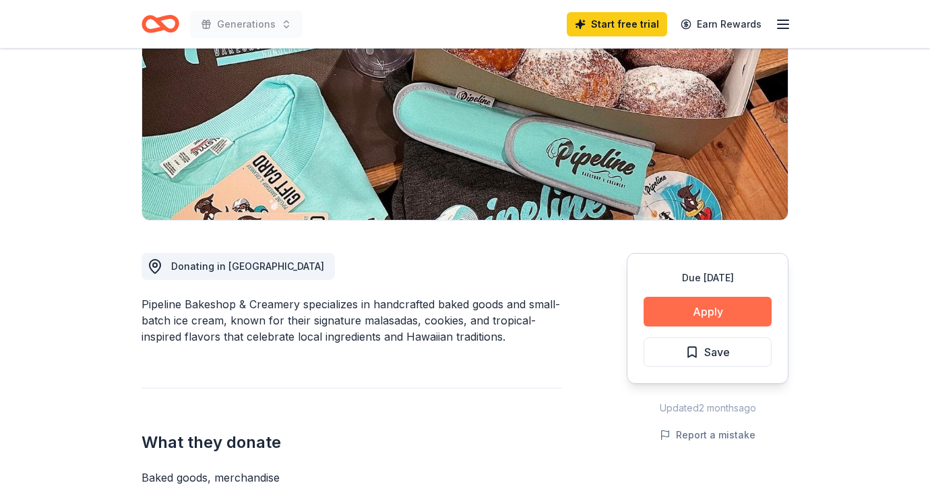
click at [688, 321] on button "Apply" at bounding box center [708, 312] width 128 height 30
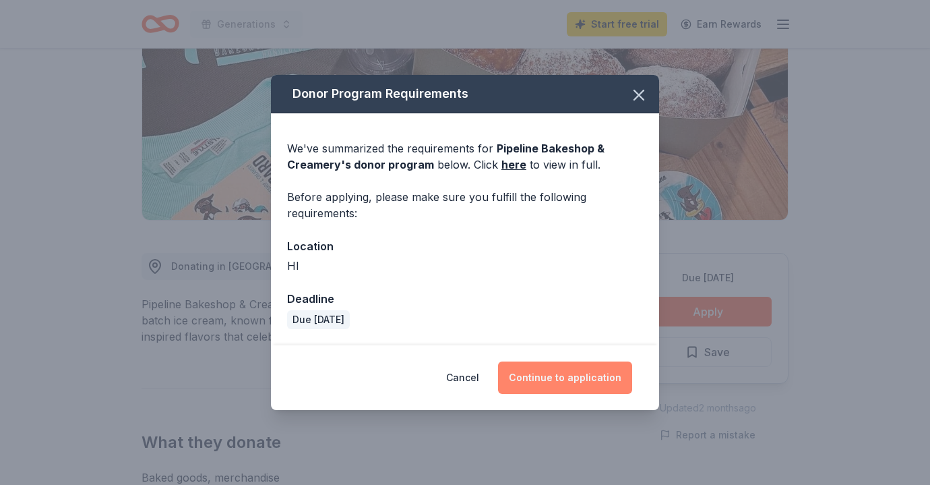
click at [596, 371] on button "Continue to application" at bounding box center [565, 377] width 134 height 32
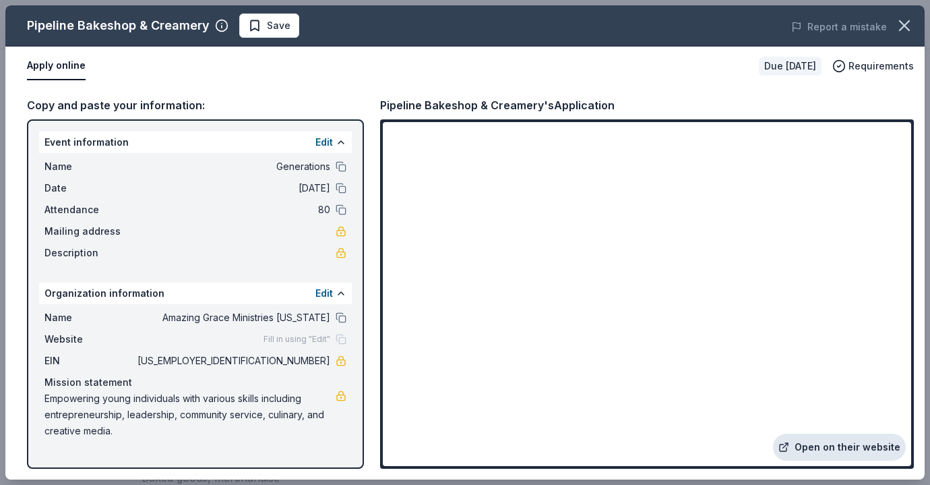
click at [837, 444] on link "Open on their website" at bounding box center [839, 446] width 133 height 27
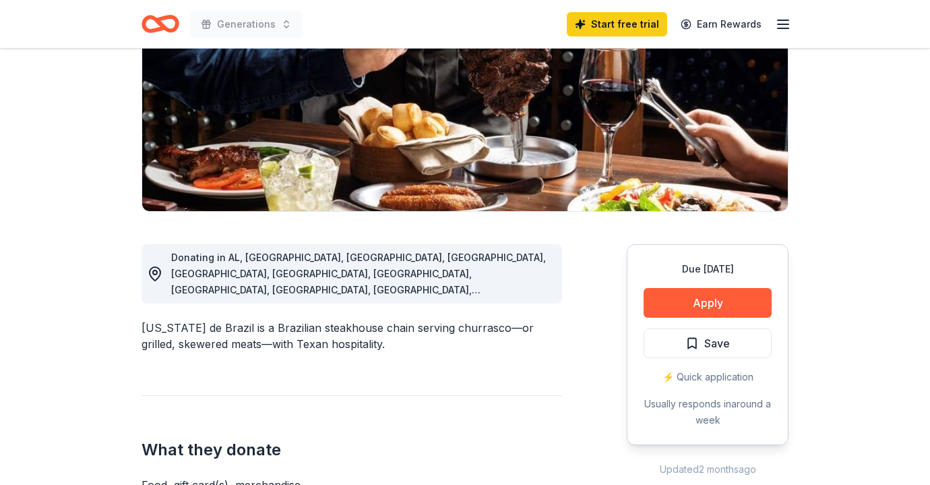
scroll to position [202, 0]
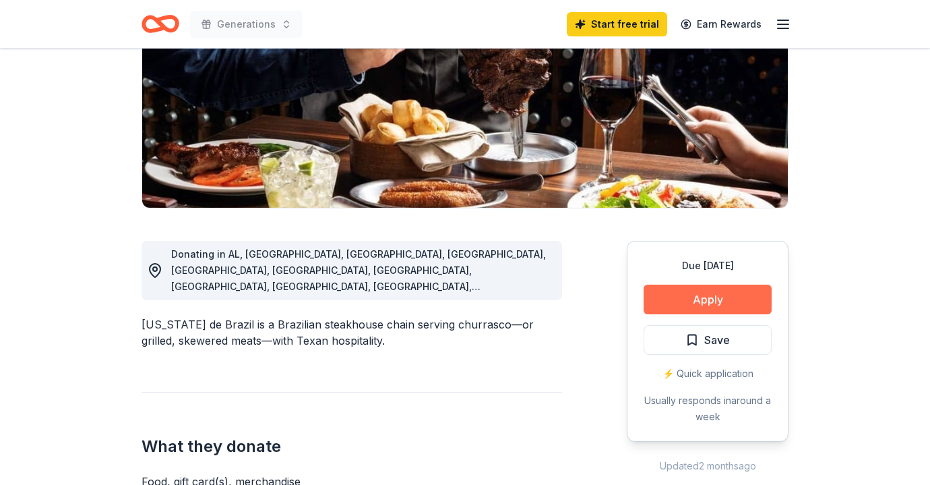
click at [695, 303] on button "Apply" at bounding box center [708, 299] width 128 height 30
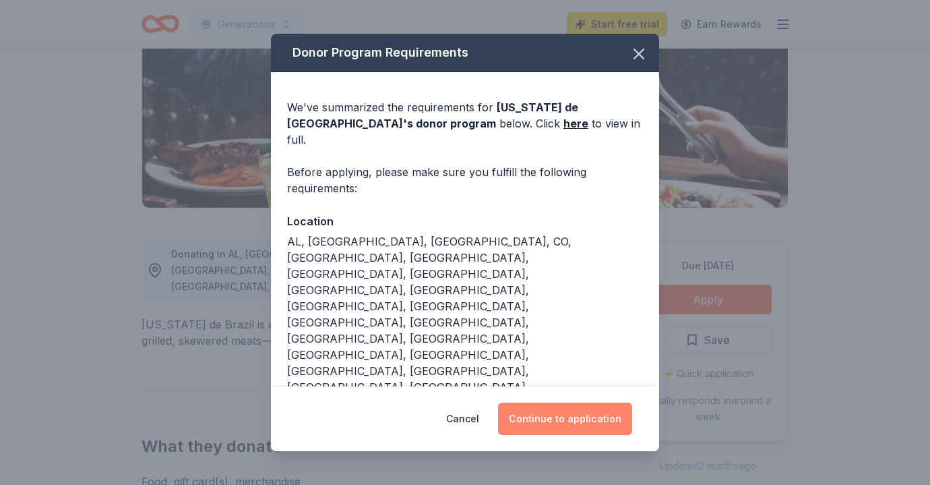
click at [555, 402] on button "Continue to application" at bounding box center [565, 418] width 134 height 32
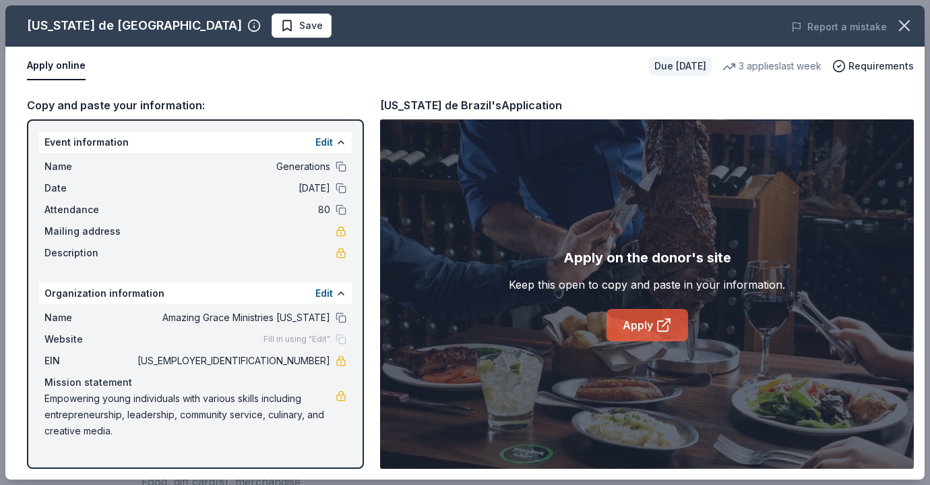
click at [673, 320] on link "Apply" at bounding box center [648, 325] width 82 height 32
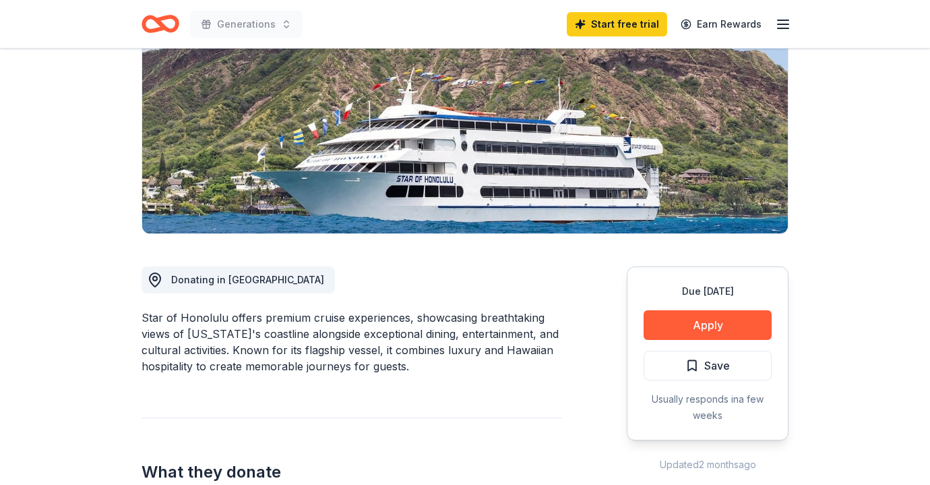
scroll to position [177, 0]
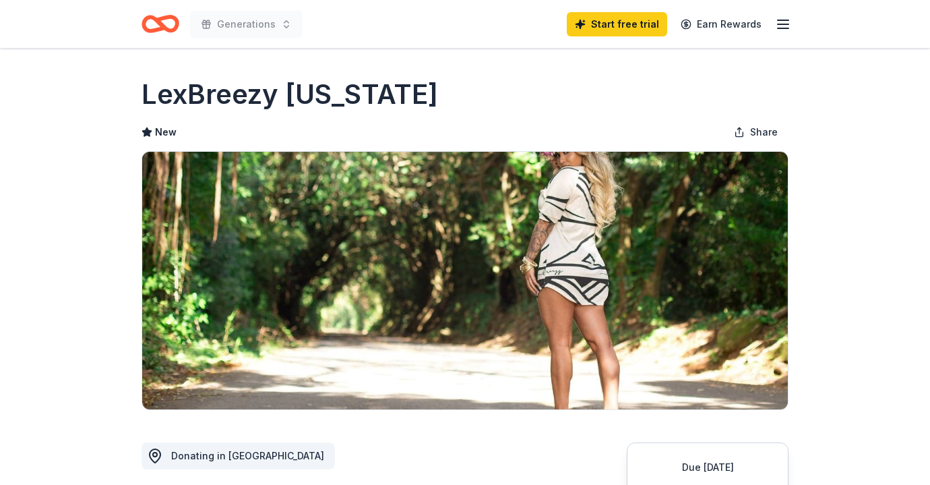
scroll to position [30, 0]
